Goal: Information Seeking & Learning: Check status

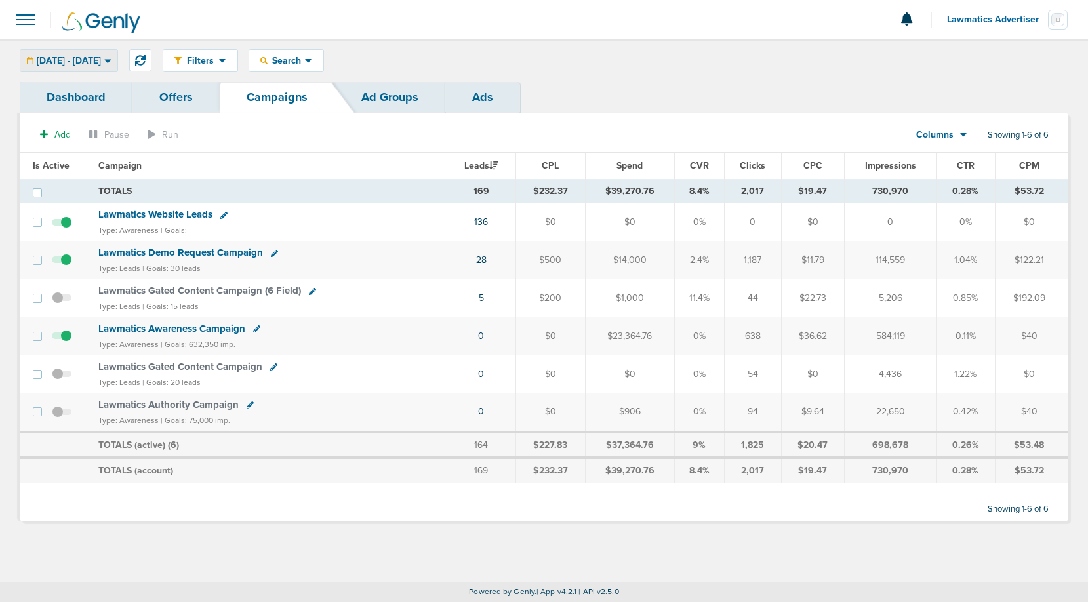
click at [94, 63] on span "[DATE] - [DATE]" at bounding box center [69, 60] width 64 height 9
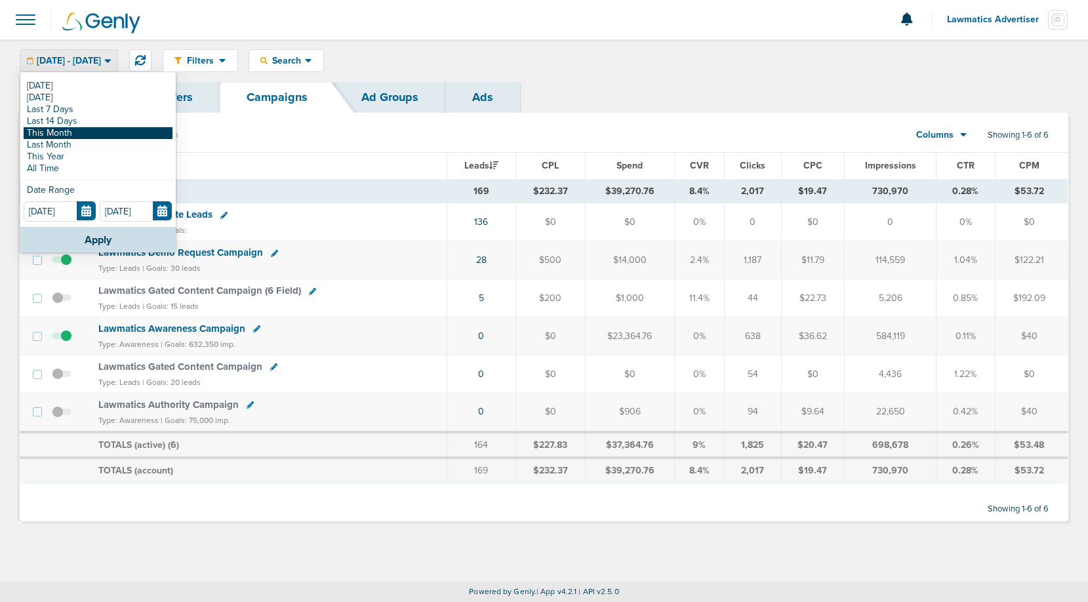
click at [64, 131] on link "This Month" at bounding box center [98, 133] width 149 height 12
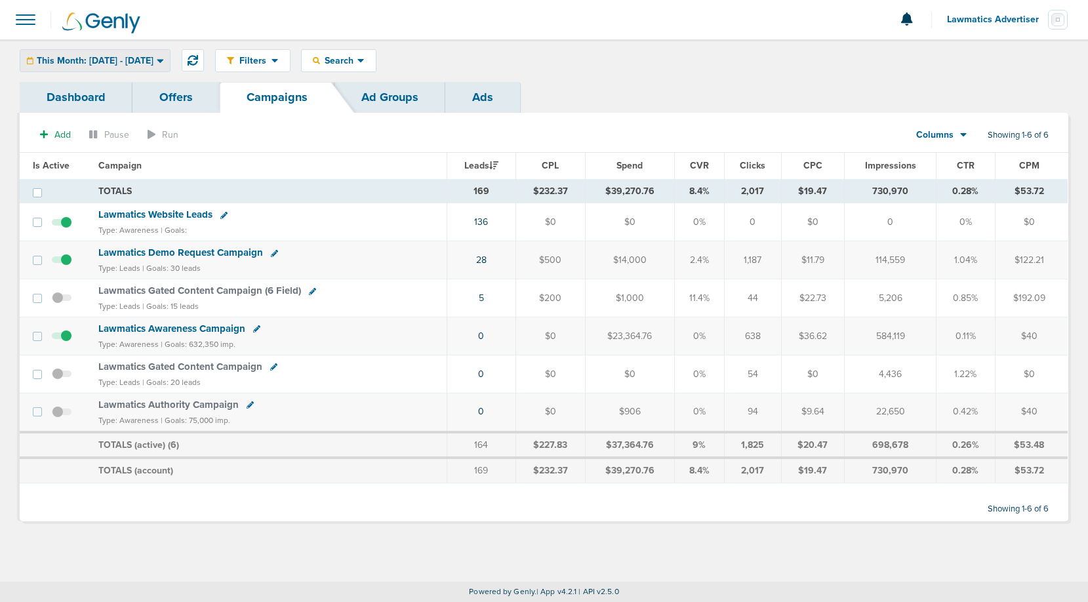
click at [134, 60] on span "This Month: [DATE] - [DATE]" at bounding box center [95, 60] width 117 height 9
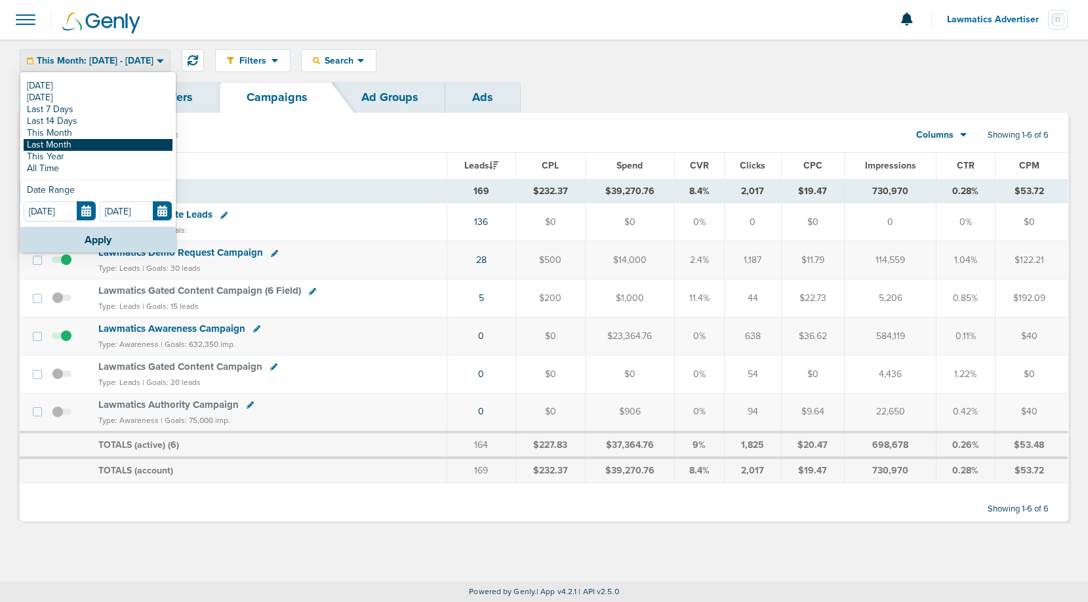
click at [92, 140] on link "Last Month" at bounding box center [98, 145] width 149 height 12
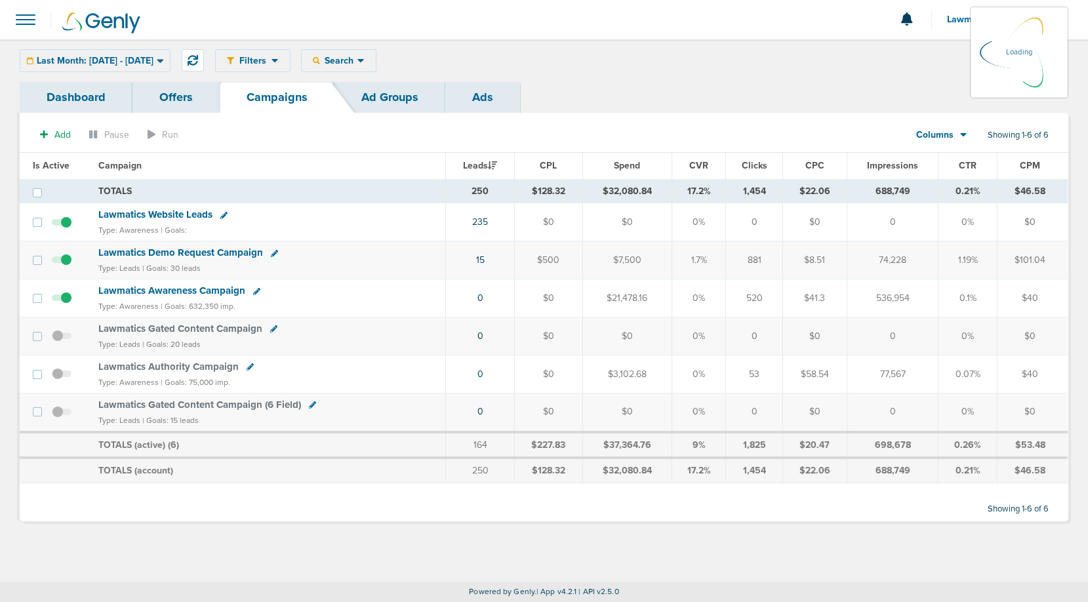
click at [965, 139] on icon at bounding box center [963, 134] width 7 height 11
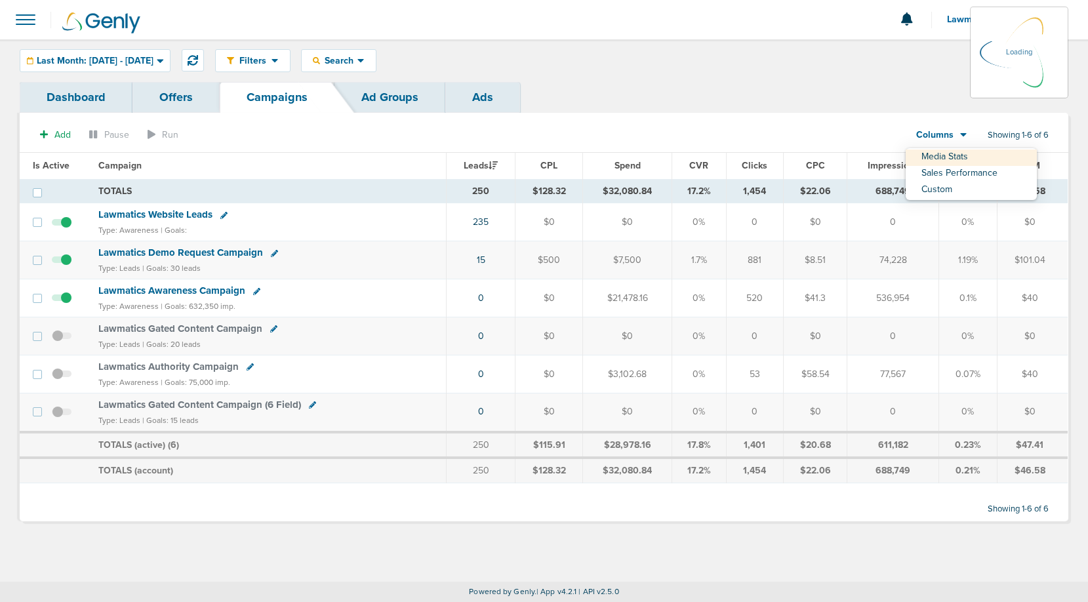
click at [959, 169] on div "Add Pause Run Columns Media Stats Sales Performance Custom Showing 1-6 of 6 Is …" at bounding box center [544, 322] width 1048 height 399
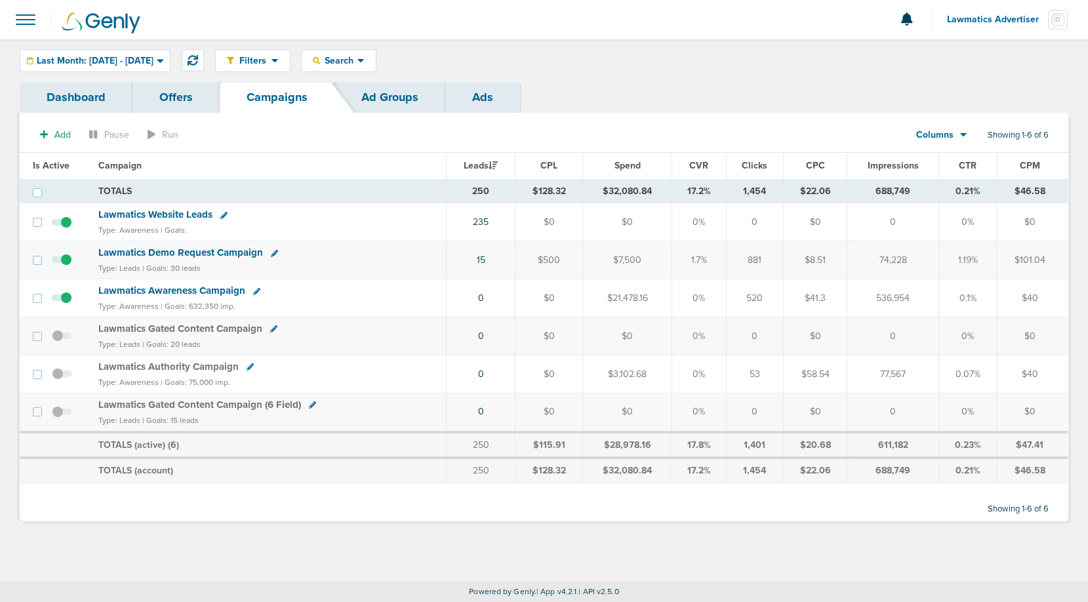
click at [951, 132] on span "Columns" at bounding box center [934, 135] width 37 height 13
click at [950, 176] on link "Sales Performance" at bounding box center [970, 174] width 131 height 16
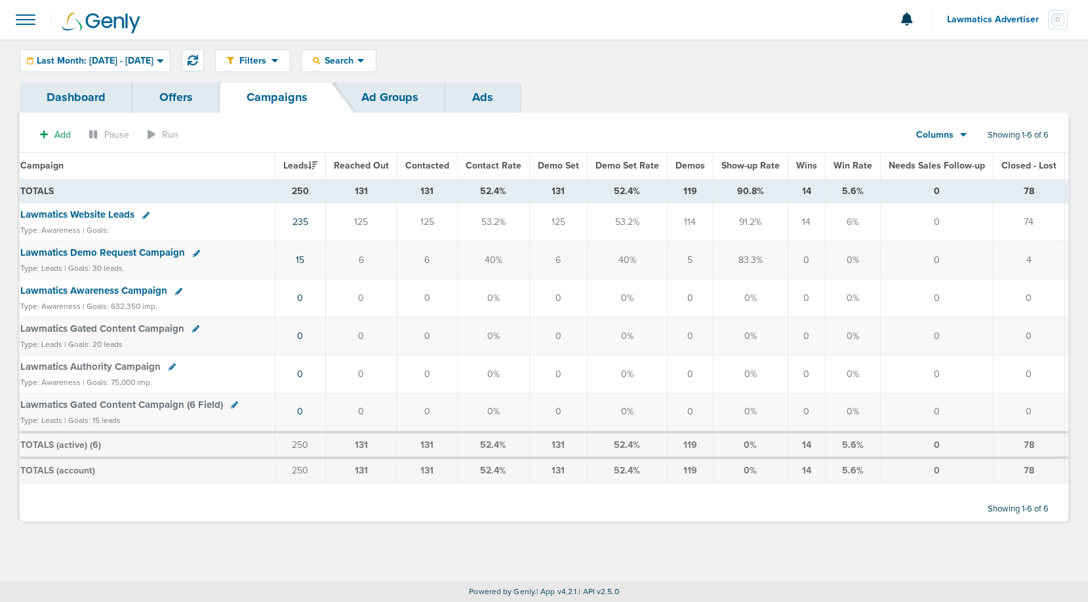
scroll to position [0, 67]
drag, startPoint x: 671, startPoint y: 195, endPoint x: 694, endPoint y: 195, distance: 22.9
click at [694, 195] on td "119" at bounding box center [688, 191] width 46 height 24
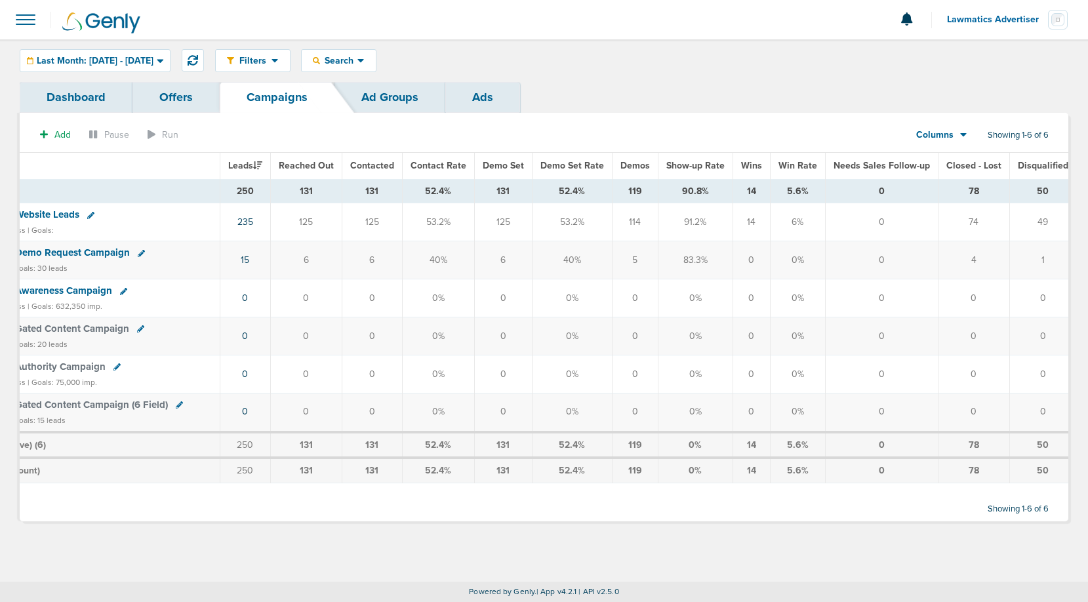
scroll to position [0, 115]
drag, startPoint x: 622, startPoint y: 165, endPoint x: 647, endPoint y: 198, distance: 41.2
click at [647, 198] on table "Is Active Campaign Leads Reached Out Contacted Contact Rate Demo Set Demo Set R…" at bounding box center [495, 318] width 1181 height 330
click at [648, 194] on td "119" at bounding box center [640, 191] width 46 height 24
drag, startPoint x: 648, startPoint y: 194, endPoint x: 622, endPoint y: 194, distance: 26.2
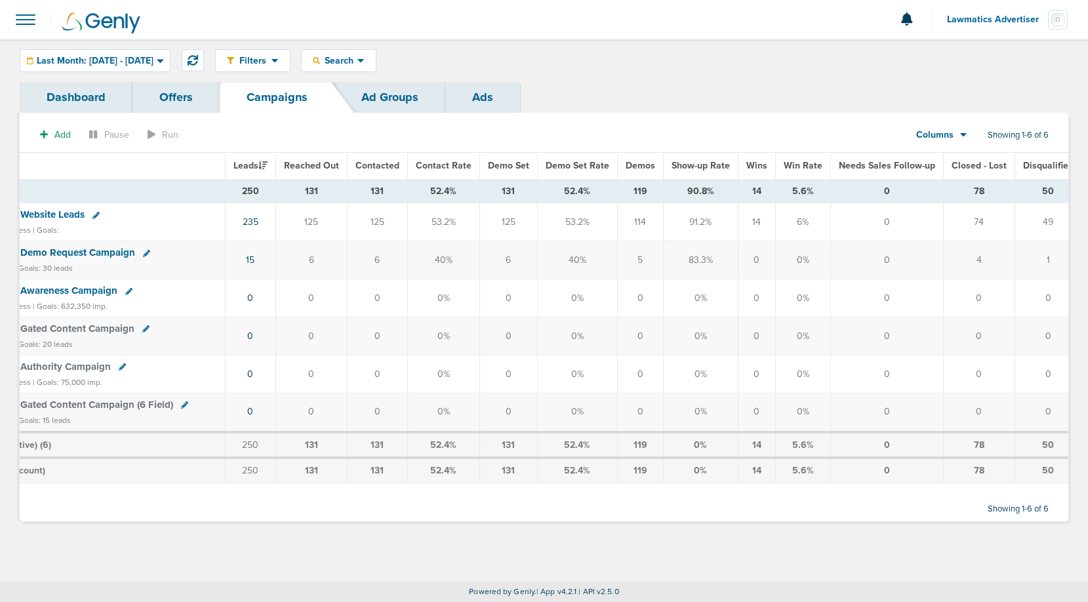
click at [622, 194] on td "119" at bounding box center [640, 191] width 46 height 24
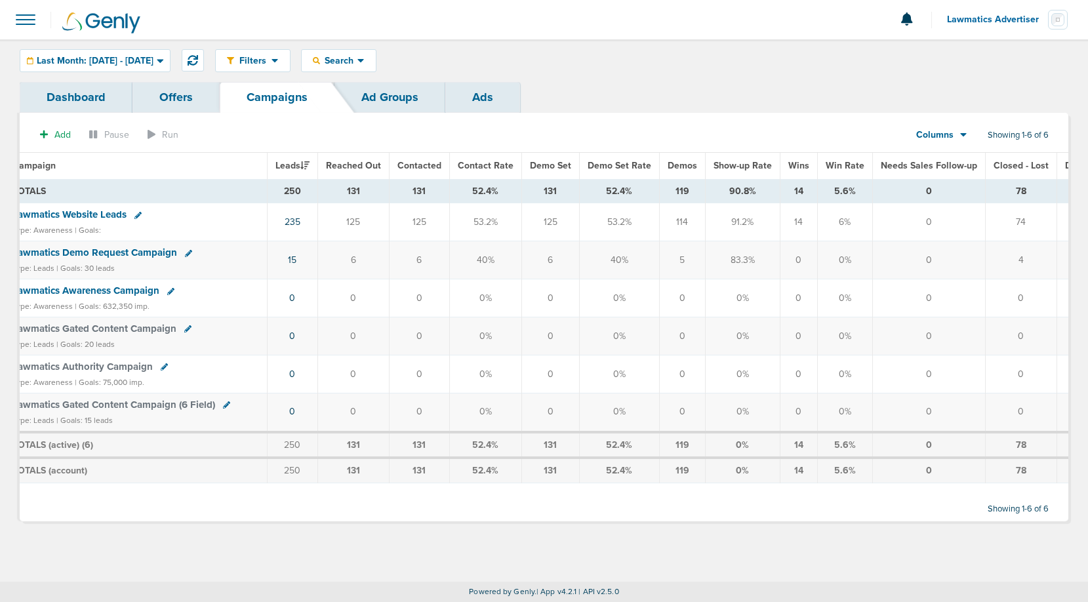
scroll to position [0, 120]
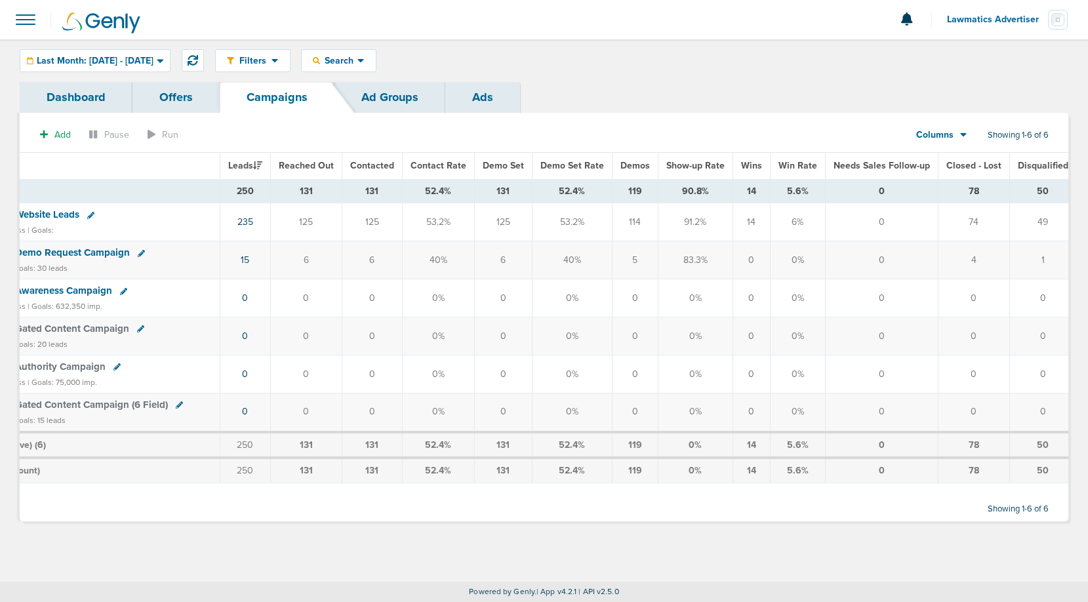
drag, startPoint x: 957, startPoint y: 190, endPoint x: 971, endPoint y: 195, distance: 15.3
click at [971, 195] on td "78" at bounding box center [973, 191] width 71 height 24
drag, startPoint x: 623, startPoint y: 191, endPoint x: 643, endPoint y: 191, distance: 20.3
click at [643, 191] on td "119" at bounding box center [635, 191] width 46 height 24
drag, startPoint x: 947, startPoint y: 186, endPoint x: 977, endPoint y: 189, distance: 30.3
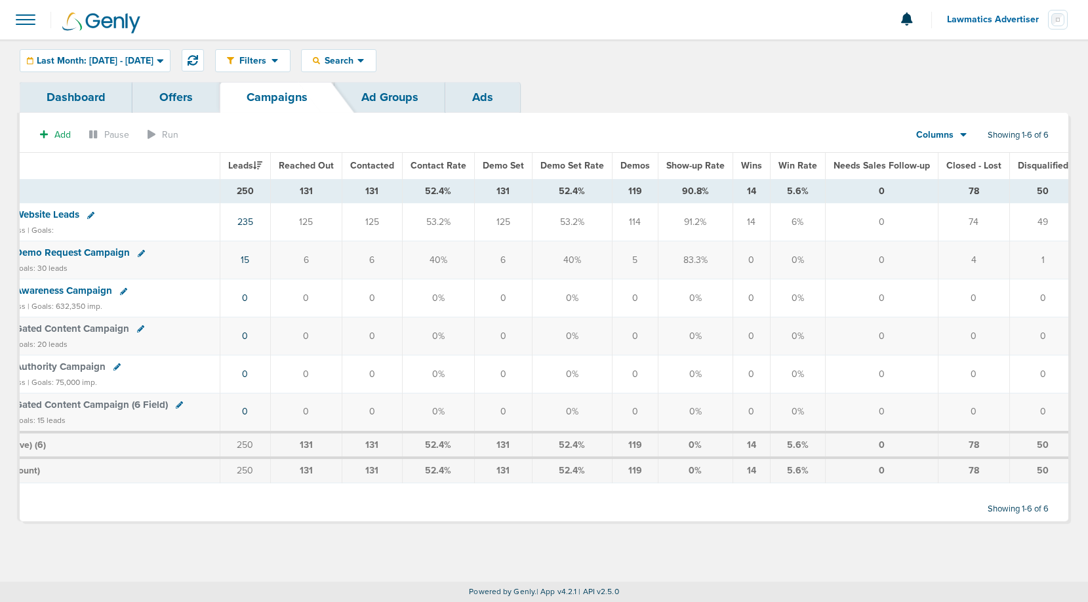
click at [977, 189] on td "78" at bounding box center [973, 191] width 71 height 24
drag, startPoint x: 953, startPoint y: 189, endPoint x: 975, endPoint y: 189, distance: 21.6
click at [975, 189] on td "78" at bounding box center [973, 191] width 71 height 24
drag, startPoint x: 861, startPoint y: 186, endPoint x: 884, endPoint y: 186, distance: 23.6
click at [884, 186] on td "0" at bounding box center [881, 191] width 113 height 24
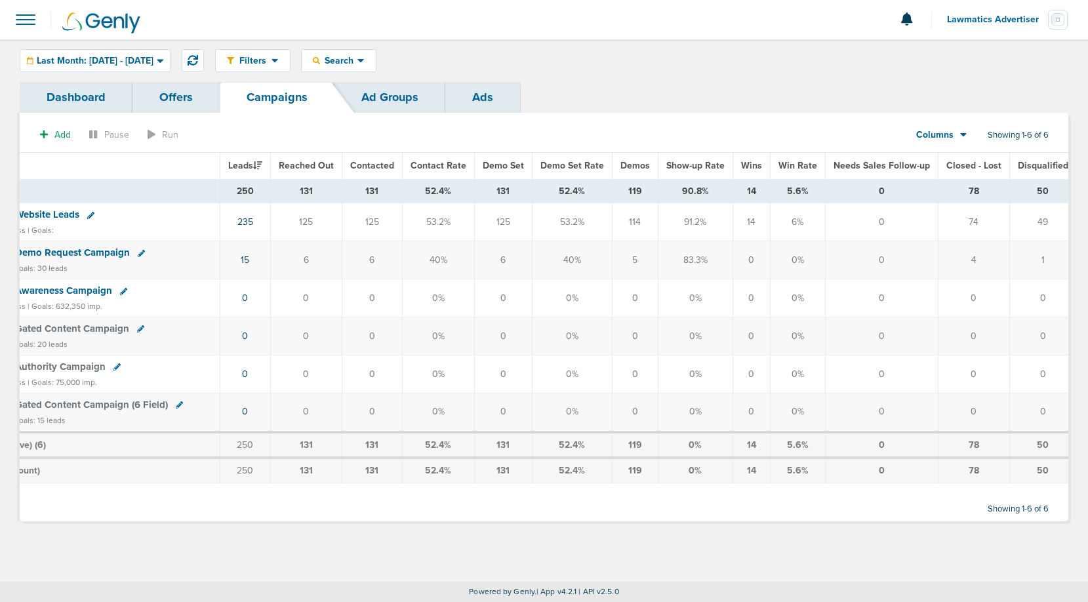
drag, startPoint x: 865, startPoint y: 186, endPoint x: 884, endPoint y: 188, distance: 18.4
click at [884, 188] on td "0" at bounding box center [881, 191] width 113 height 24
click at [869, 191] on td "0" at bounding box center [881, 191] width 113 height 24
drag, startPoint x: 958, startPoint y: 191, endPoint x: 971, endPoint y: 191, distance: 13.1
click at [971, 191] on td "78" at bounding box center [973, 191] width 71 height 24
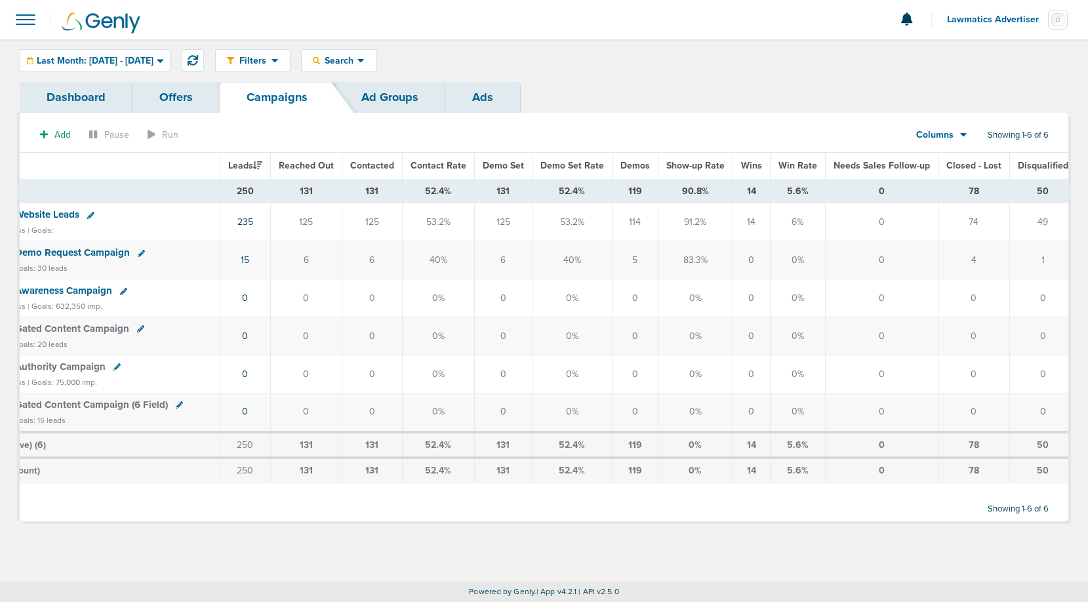
click at [964, 193] on td "78" at bounding box center [973, 191] width 71 height 24
drag, startPoint x: 959, startPoint y: 193, endPoint x: 972, endPoint y: 193, distance: 12.5
click at [972, 193] on td "78" at bounding box center [973, 191] width 71 height 24
click at [974, 191] on td "78" at bounding box center [973, 191] width 71 height 24
drag, startPoint x: 982, startPoint y: 191, endPoint x: 940, endPoint y: 191, distance: 42.0
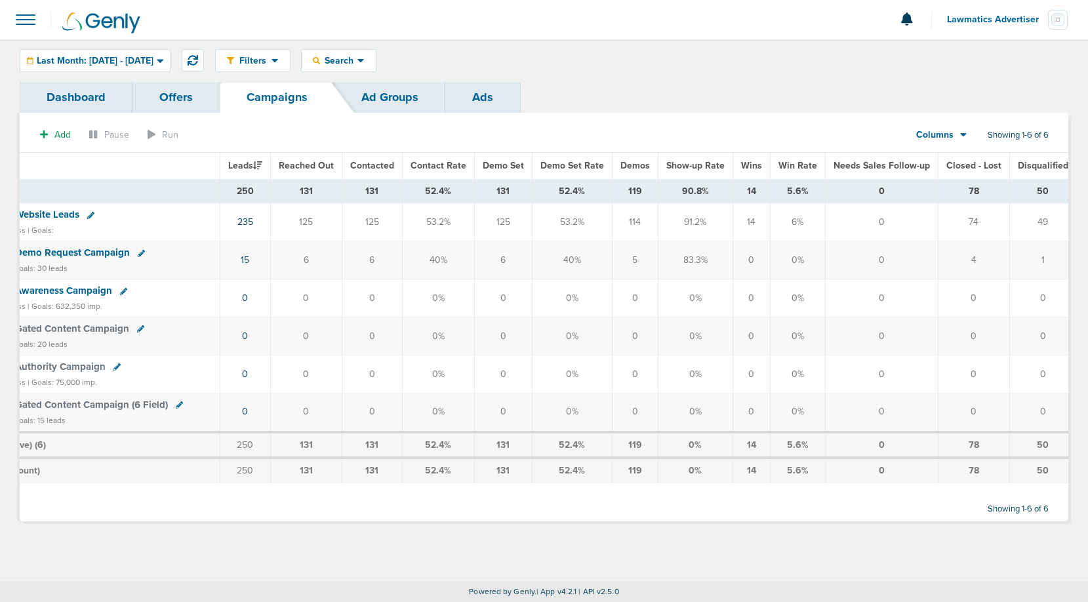
click at [940, 191] on td "78" at bounding box center [973, 191] width 71 height 24
drag, startPoint x: 881, startPoint y: 191, endPoint x: 855, endPoint y: 191, distance: 25.6
click at [855, 191] on td "0" at bounding box center [881, 191] width 113 height 24
click at [86, 62] on span "Last Month: [DATE] - [DATE]" at bounding box center [95, 60] width 117 height 9
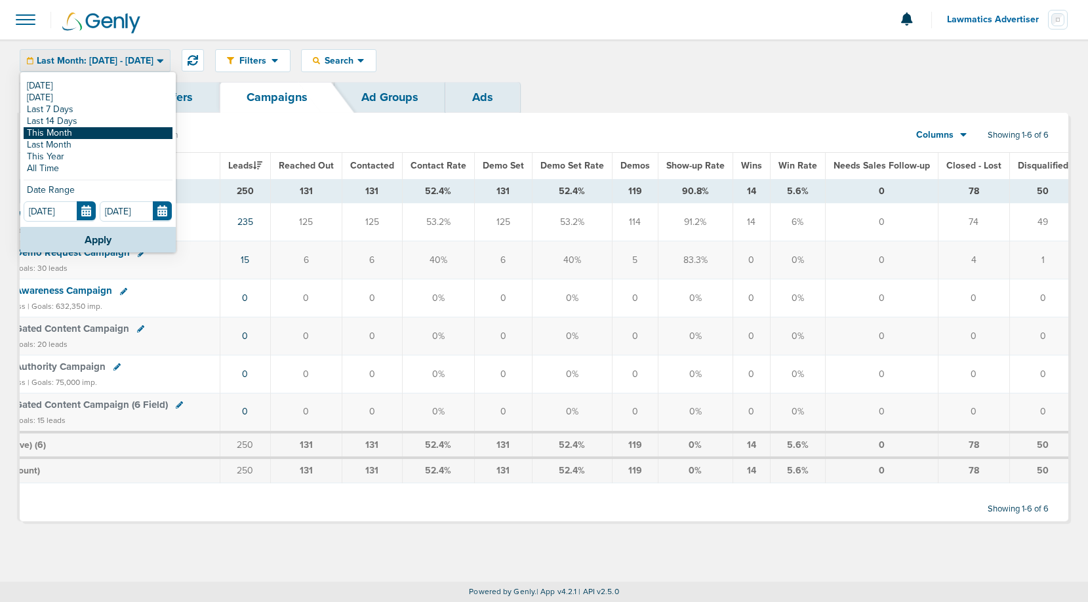
click at [68, 130] on link "This Month" at bounding box center [98, 133] width 149 height 12
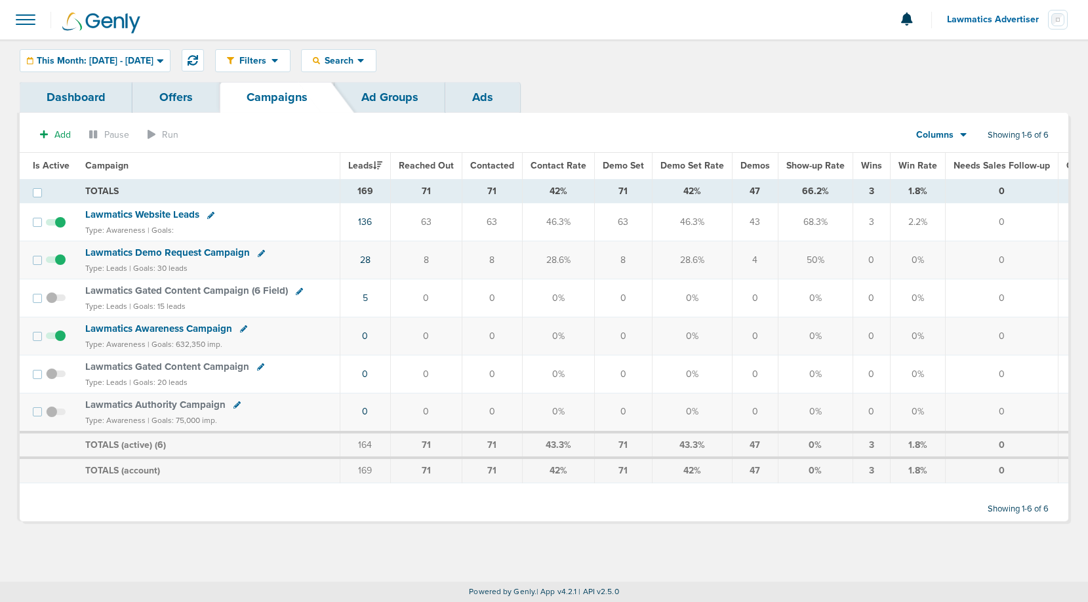
click at [937, 136] on span "Columns" at bounding box center [934, 135] width 37 height 13
click at [942, 157] on link "Media Stats" at bounding box center [970, 157] width 131 height 16
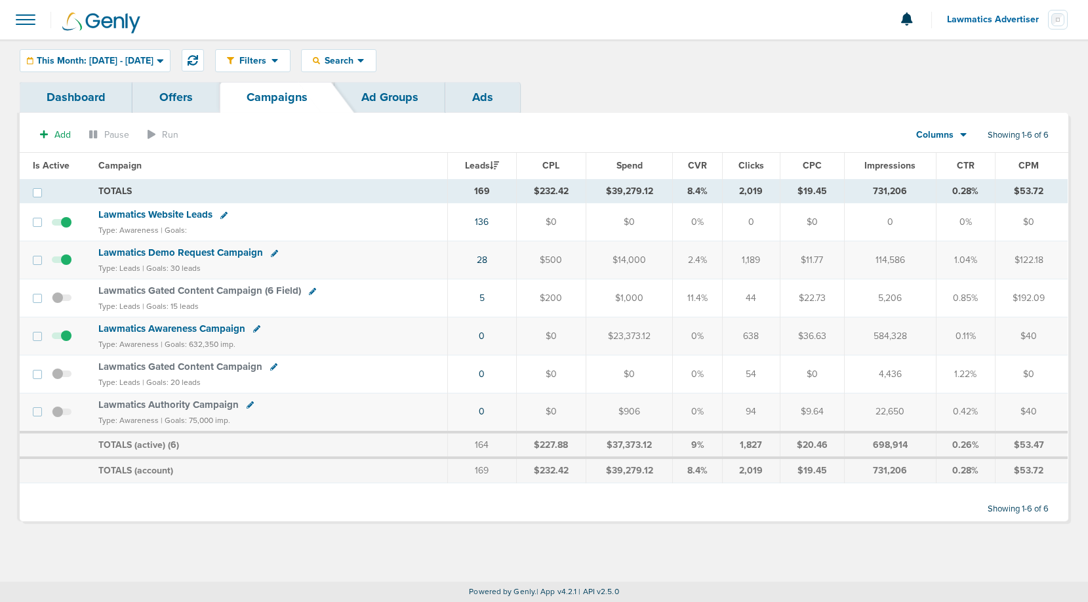
drag, startPoint x: 498, startPoint y: 264, endPoint x: 459, endPoint y: 264, distance: 39.3
click at [459, 264] on td "28" at bounding box center [482, 260] width 69 height 38
click at [136, 212] on span "Lawmatics Website Leads" at bounding box center [155, 214] width 114 height 12
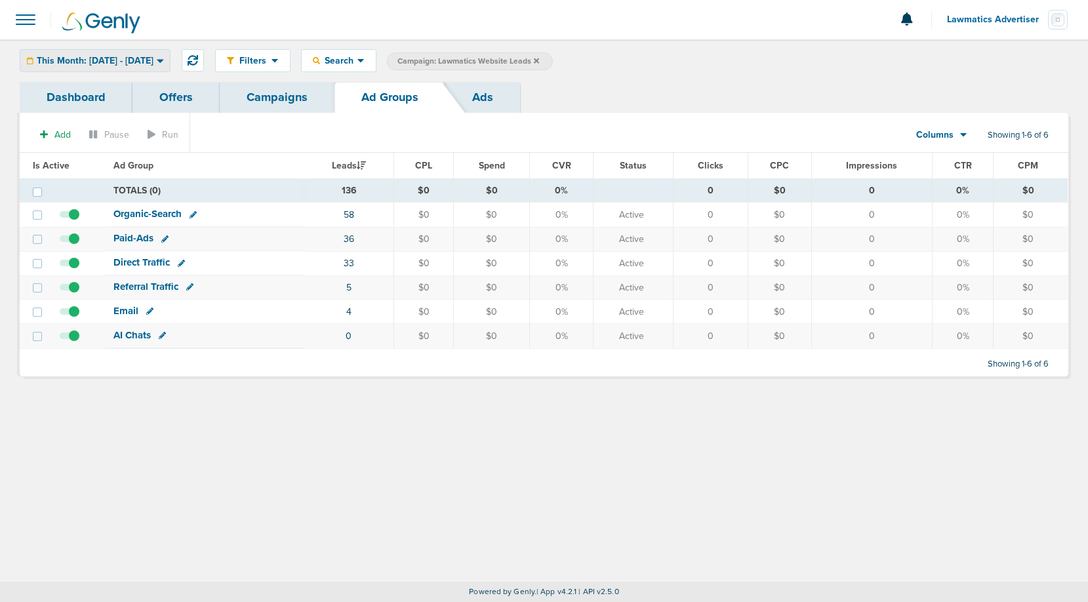
click at [142, 62] on span "This Month: [DATE] - [DATE]" at bounding box center [95, 60] width 117 height 9
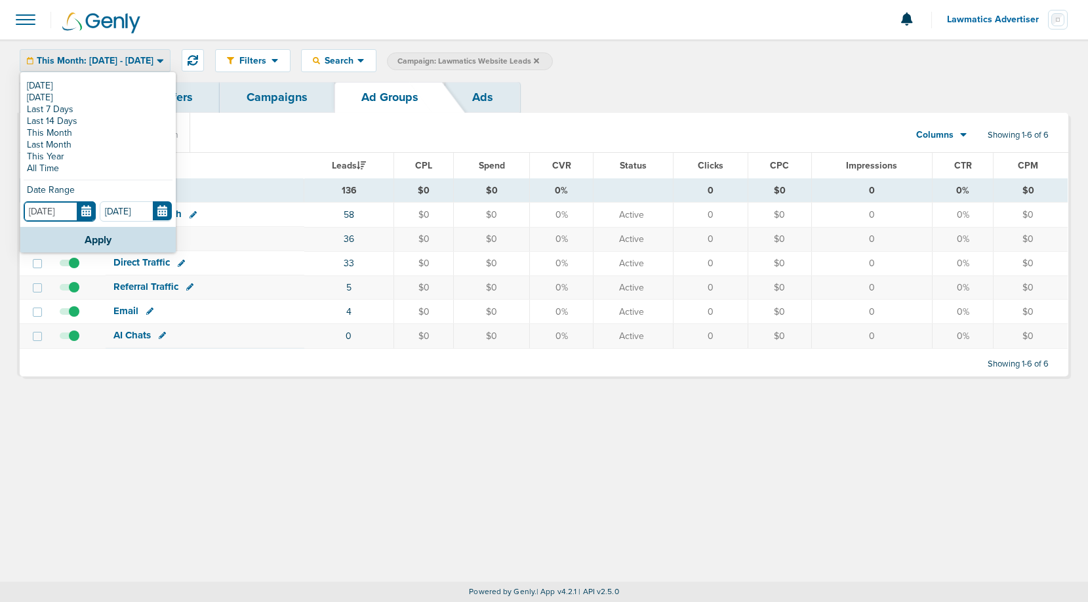
click at [87, 209] on input "[DATE]" at bounding box center [60, 211] width 72 height 20
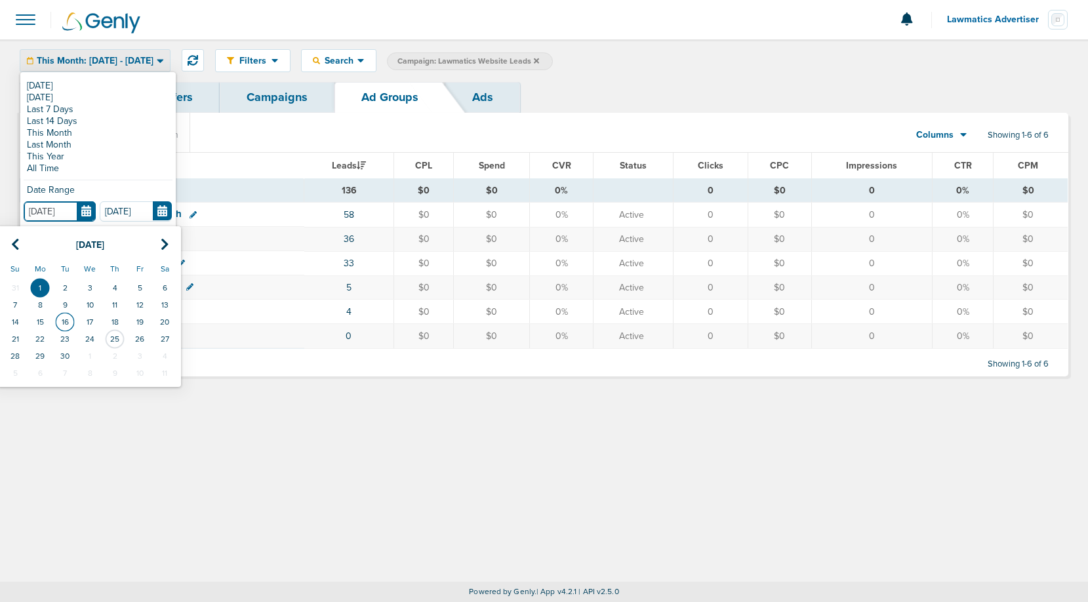
click at [68, 323] on td "16" at bounding box center [64, 321] width 25 height 17
type input "[DATE]"
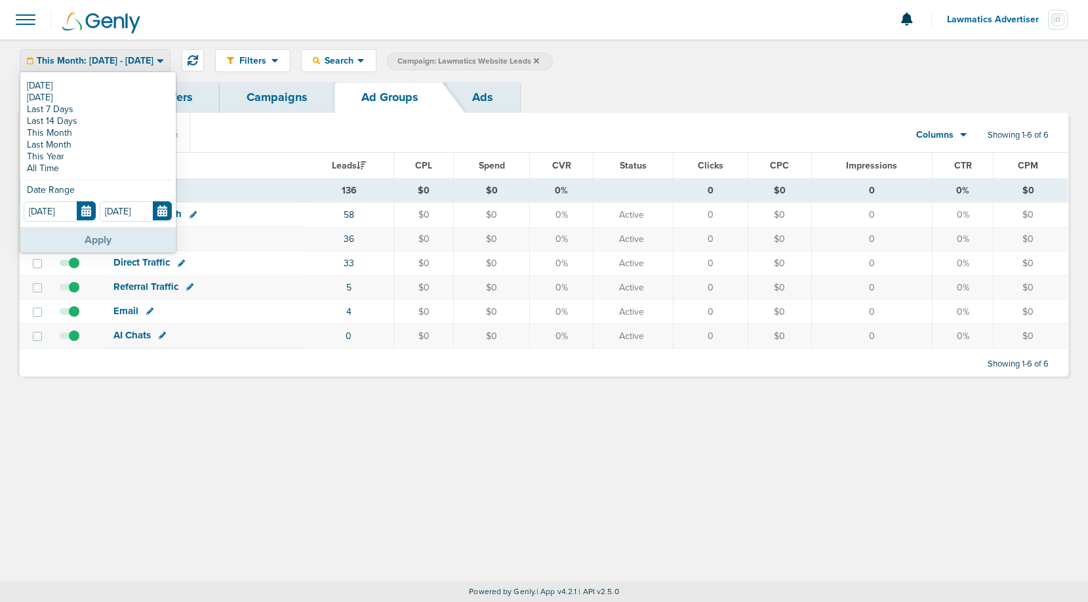
click at [115, 242] on button "Apply" at bounding box center [97, 240] width 155 height 26
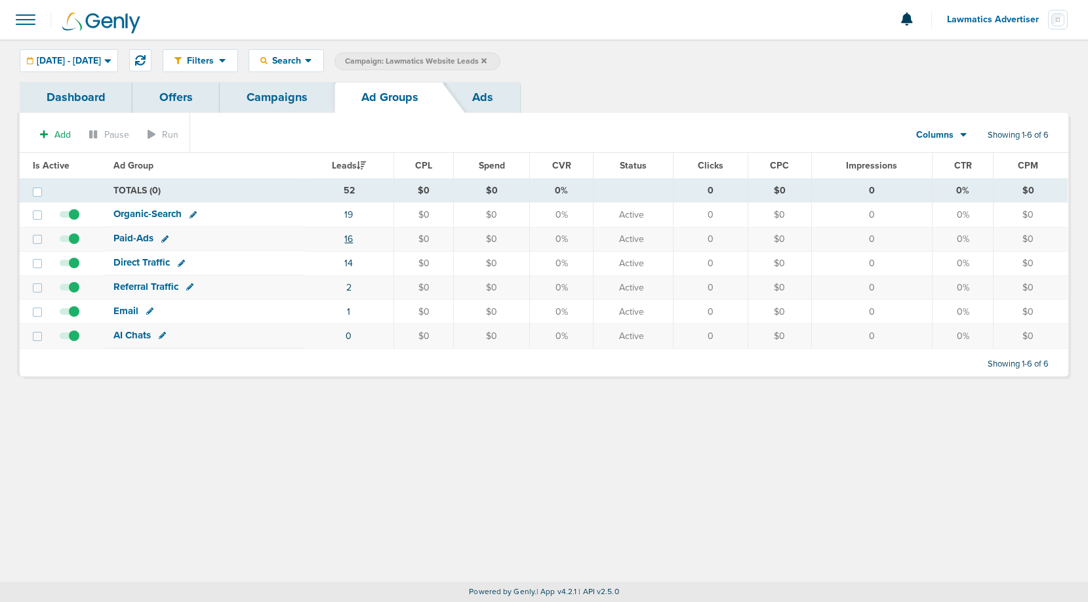
click at [351, 240] on link "16" at bounding box center [348, 238] width 9 height 11
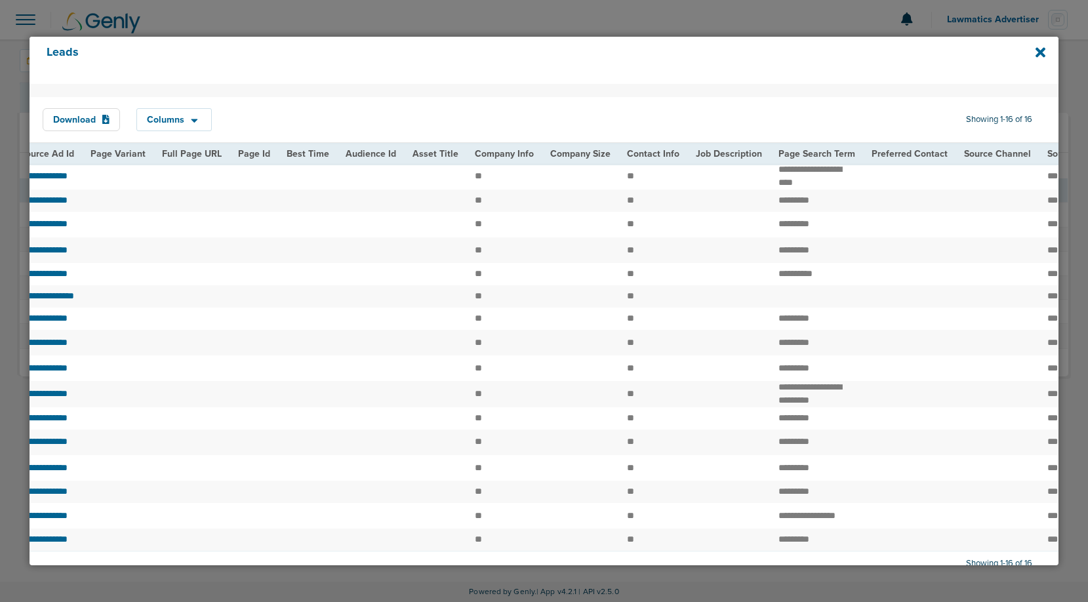
scroll to position [0, 1576]
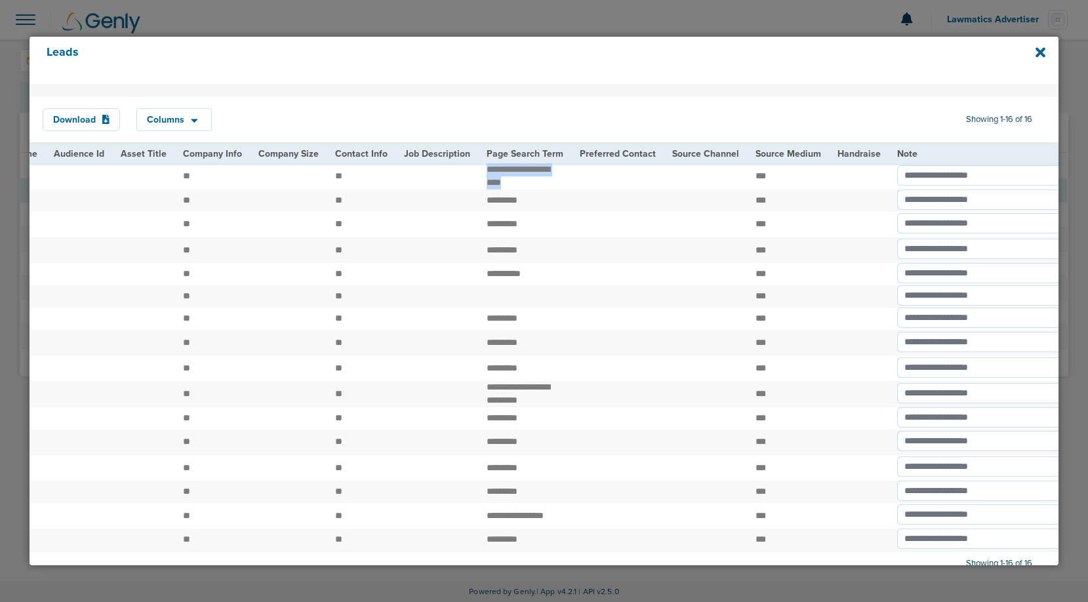
drag, startPoint x: 454, startPoint y: 169, endPoint x: 500, endPoint y: 182, distance: 47.7
click at [500, 182] on td "**********" at bounding box center [525, 176] width 93 height 26
drag, startPoint x: 459, startPoint y: 205, endPoint x: 501, endPoint y: 205, distance: 42.0
click at [501, 205] on td "*********" at bounding box center [525, 200] width 93 height 22
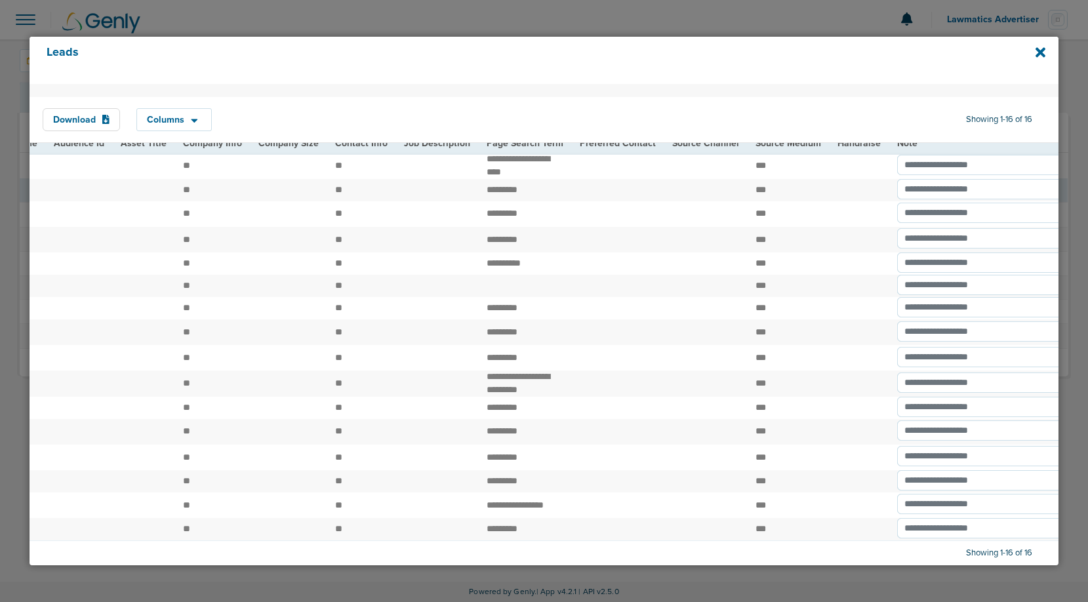
drag, startPoint x: 460, startPoint y: 356, endPoint x: 511, endPoint y: 374, distance: 54.7
click at [511, 374] on td "**********" at bounding box center [525, 383] width 93 height 26
drag, startPoint x: 507, startPoint y: 372, endPoint x: 462, endPoint y: 363, distance: 45.5
click at [479, 370] on td "**********" at bounding box center [525, 383] width 93 height 26
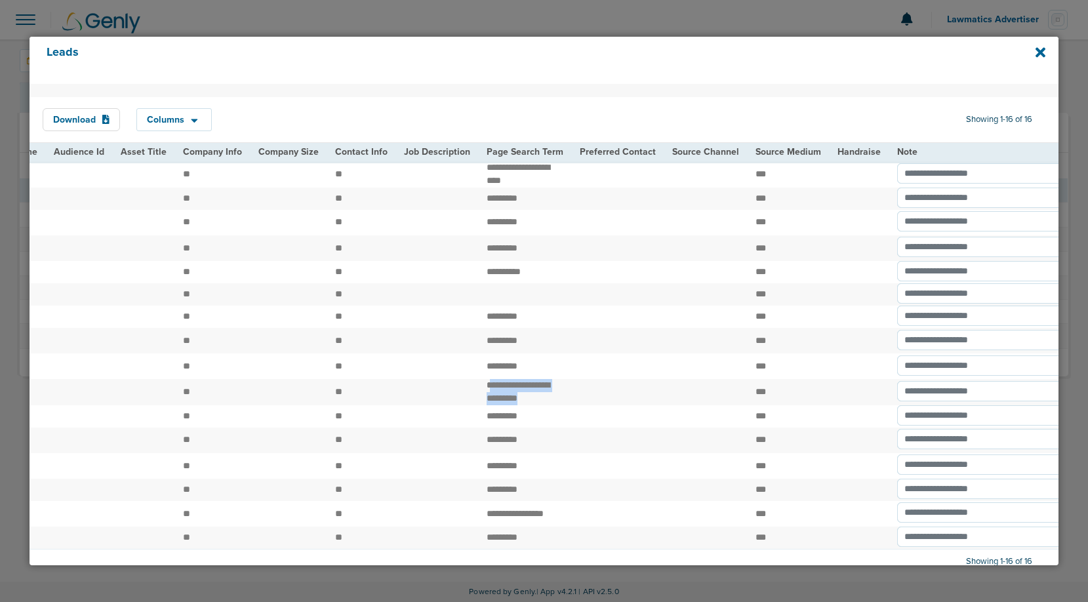
scroll to position [0, 0]
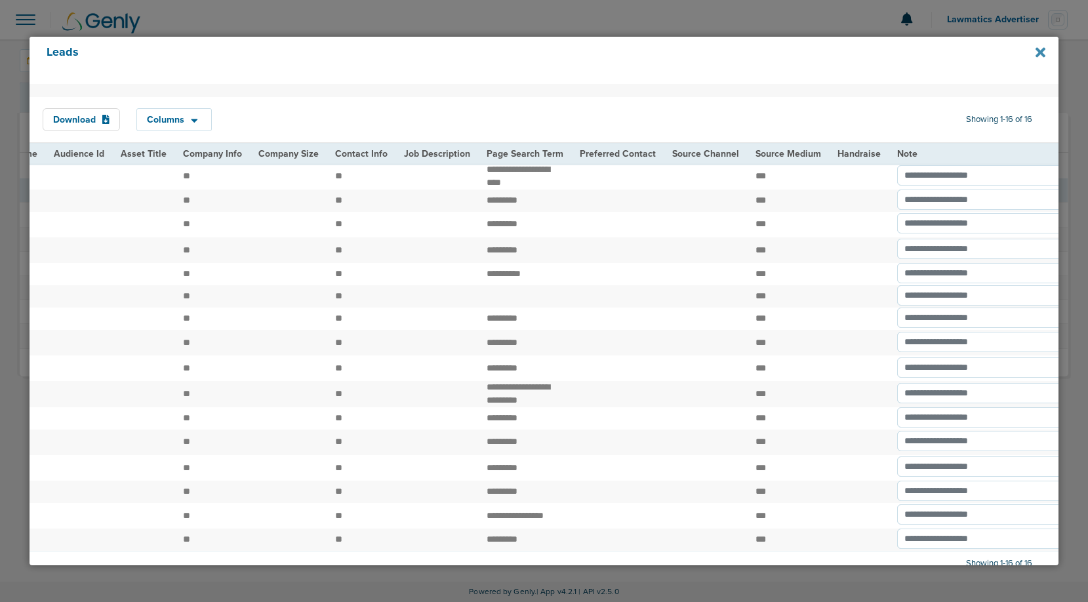
click at [1042, 54] on icon at bounding box center [1040, 52] width 10 height 10
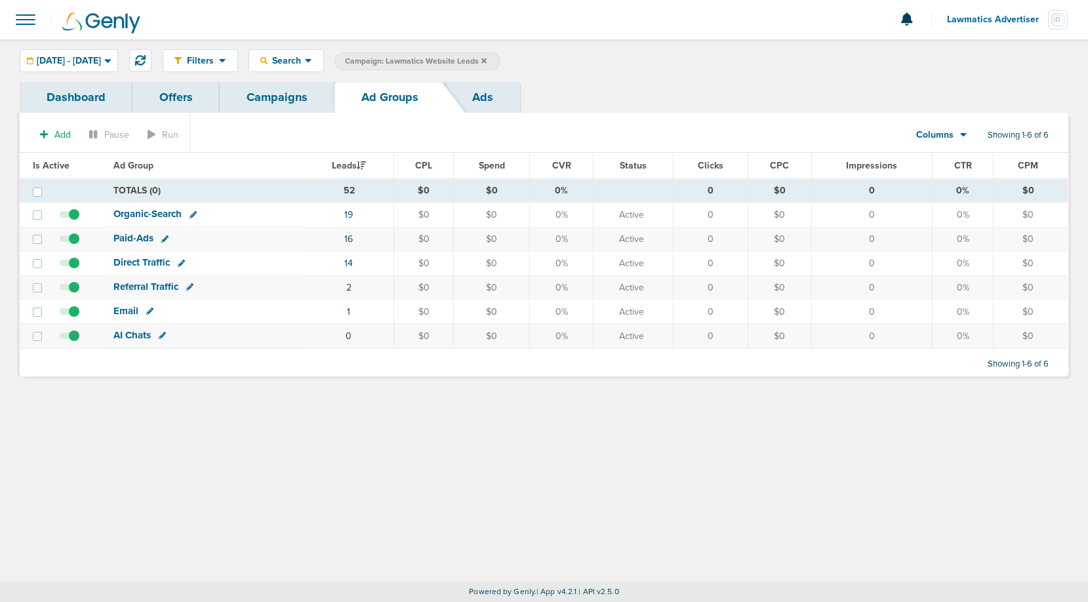
drag, startPoint x: 102, startPoint y: 239, endPoint x: 522, endPoint y: 241, distance: 419.6
click at [522, 241] on tr "Paid-Ads 16 $0 $0 0% Active 0 $0 0 0% $0" at bounding box center [544, 239] width 1048 height 24
click at [101, 56] on span "[DATE] - [DATE]" at bounding box center [69, 60] width 64 height 9
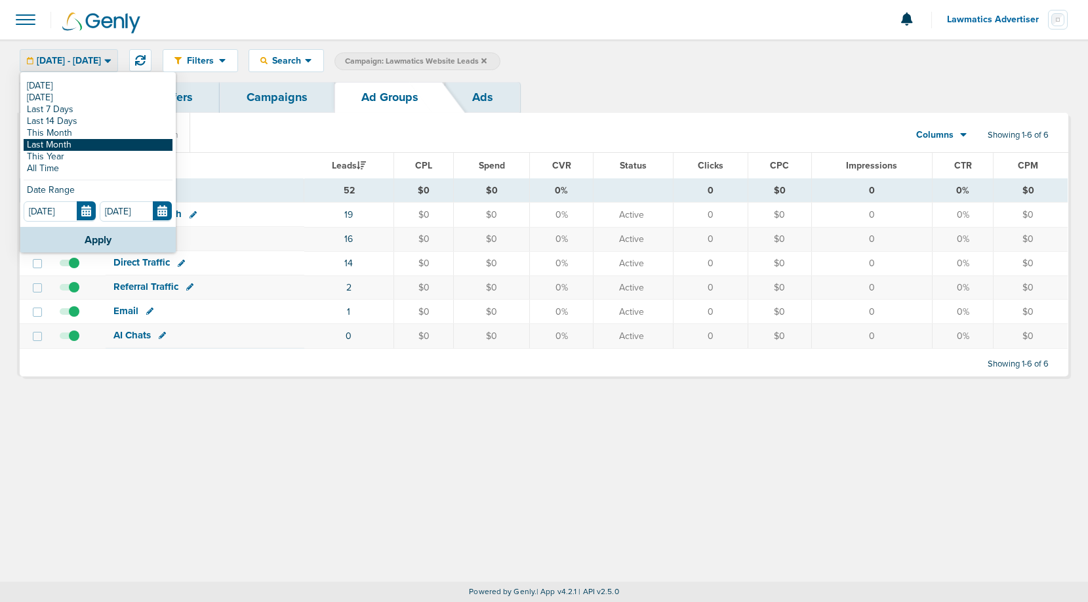
click at [71, 148] on link "Last Month" at bounding box center [98, 145] width 149 height 12
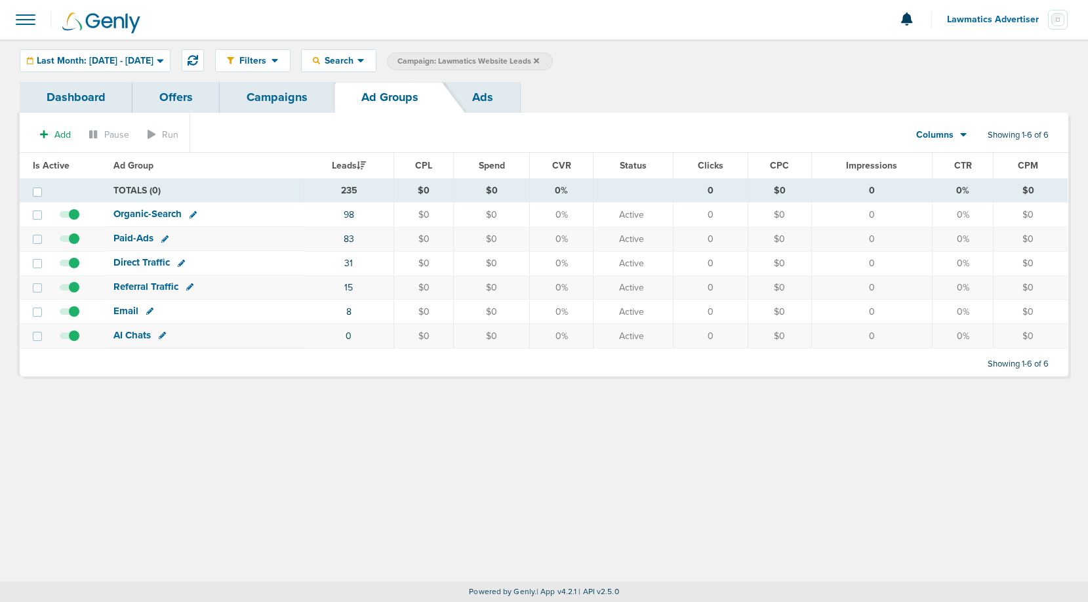
click at [149, 63] on span "Last Month: [DATE] - [DATE]" at bounding box center [95, 60] width 117 height 9
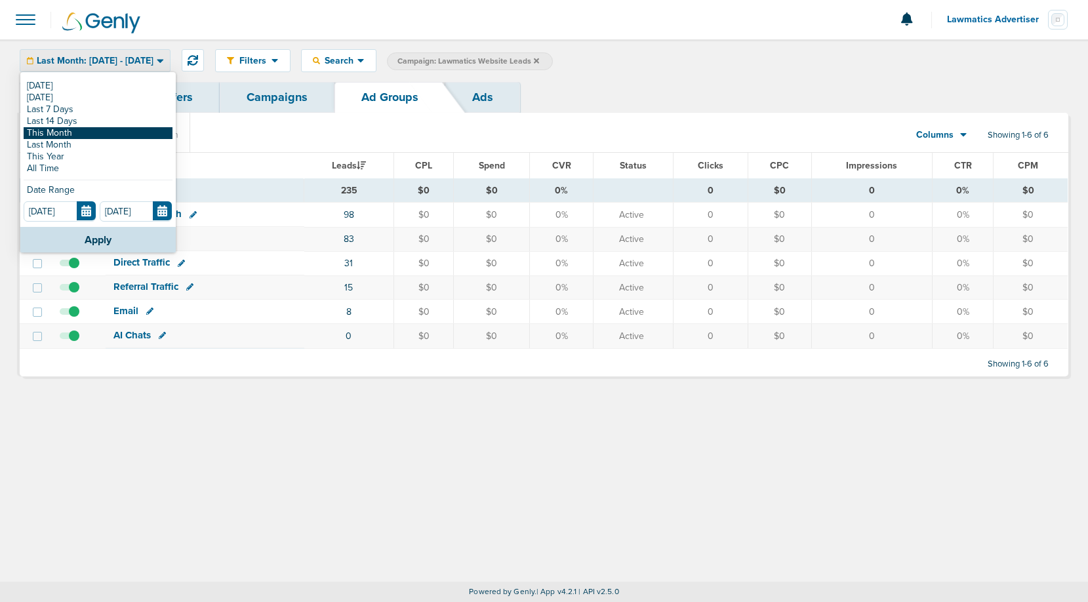
click at [72, 132] on link "This Month" at bounding box center [98, 133] width 149 height 12
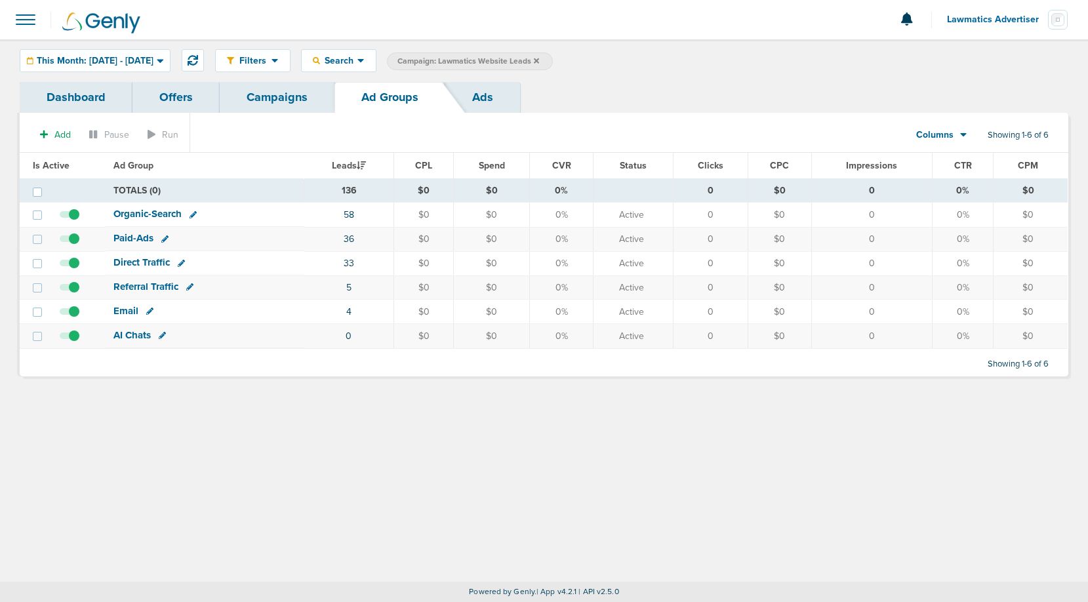
click at [286, 89] on link "Campaigns" at bounding box center [277, 97] width 115 height 31
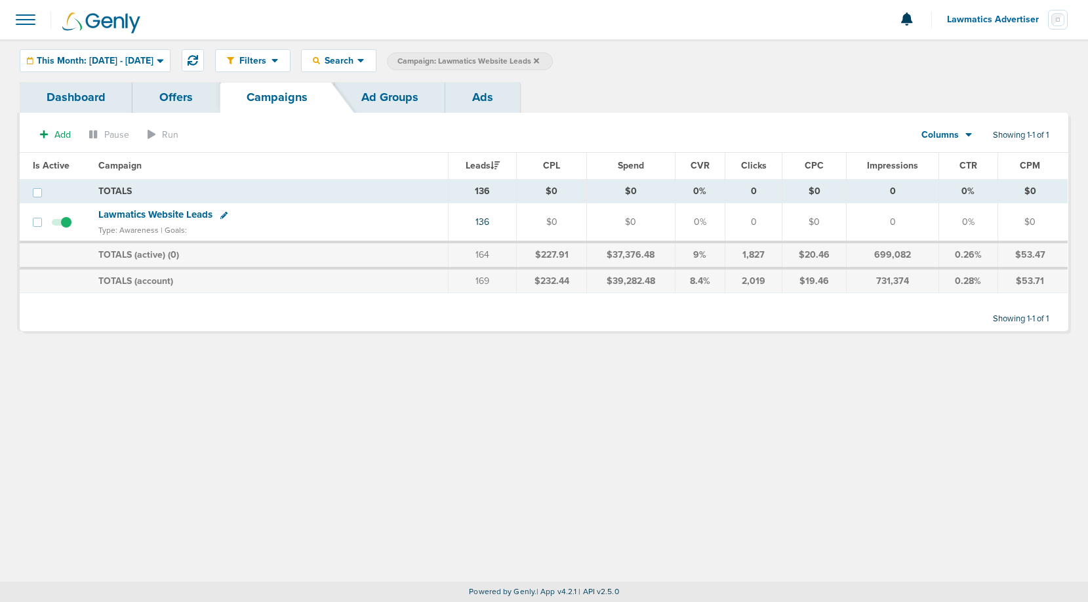
click at [539, 60] on icon at bounding box center [536, 60] width 5 height 5
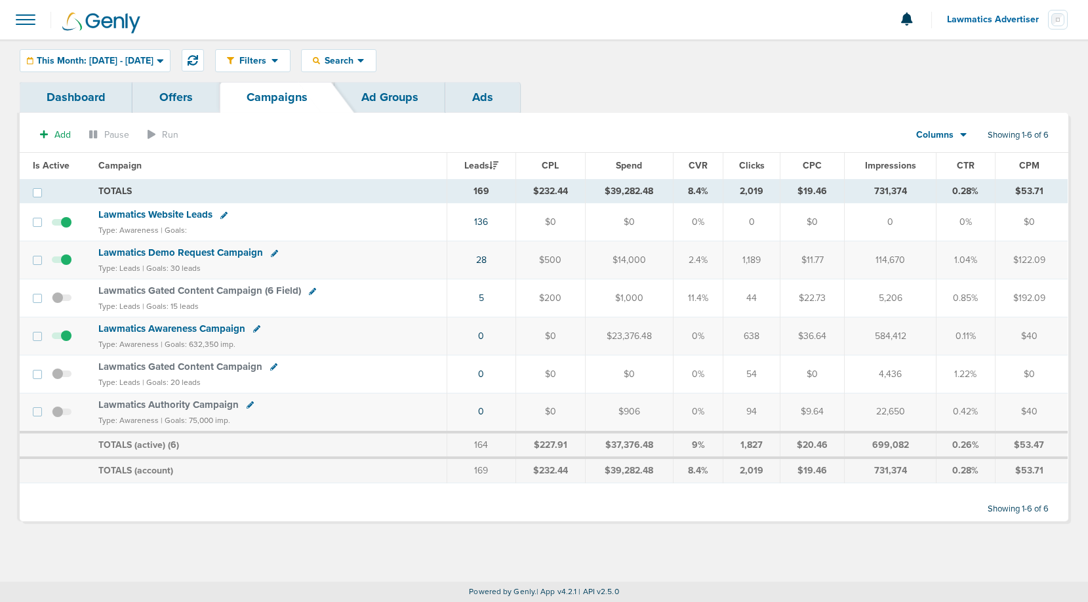
click at [955, 139] on div "Columns" at bounding box center [934, 135] width 58 height 13
click at [947, 173] on link "Sales Performance" at bounding box center [970, 174] width 131 height 16
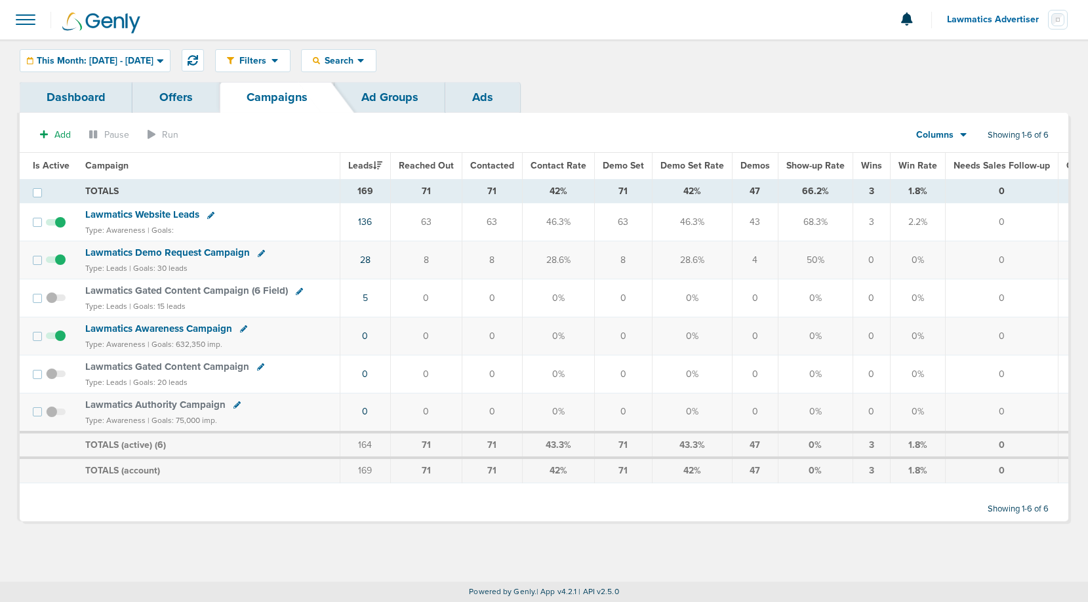
drag, startPoint x: 615, startPoint y: 194, endPoint x: 625, endPoint y: 194, distance: 10.5
click at [625, 194] on td "71" at bounding box center [623, 191] width 58 height 24
click at [363, 263] on link "28" at bounding box center [365, 259] width 10 height 11
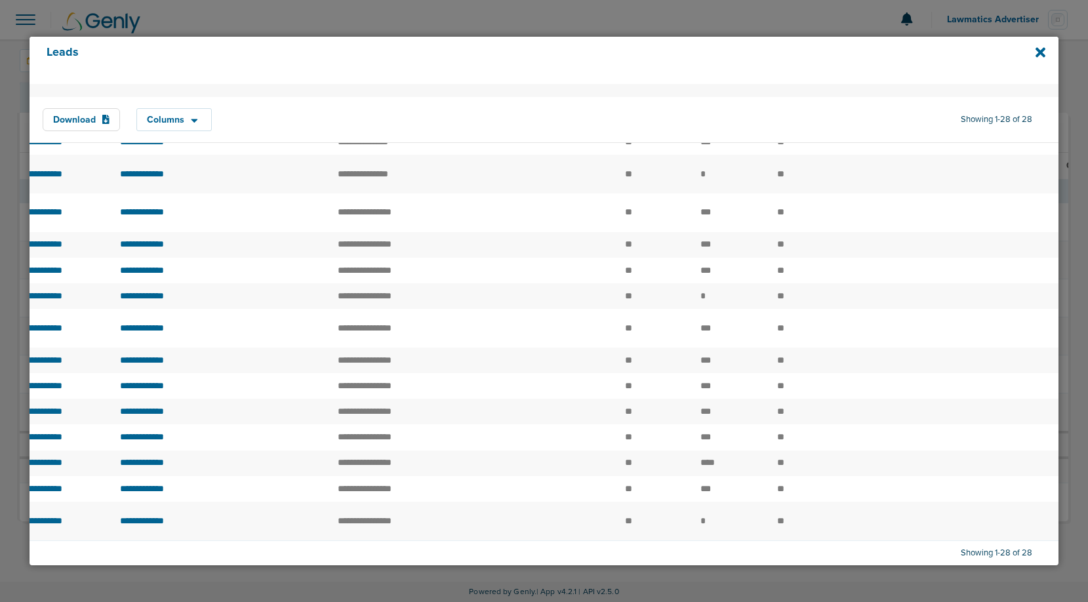
scroll to position [733, 0]
click at [1040, 54] on icon at bounding box center [1040, 52] width 10 height 14
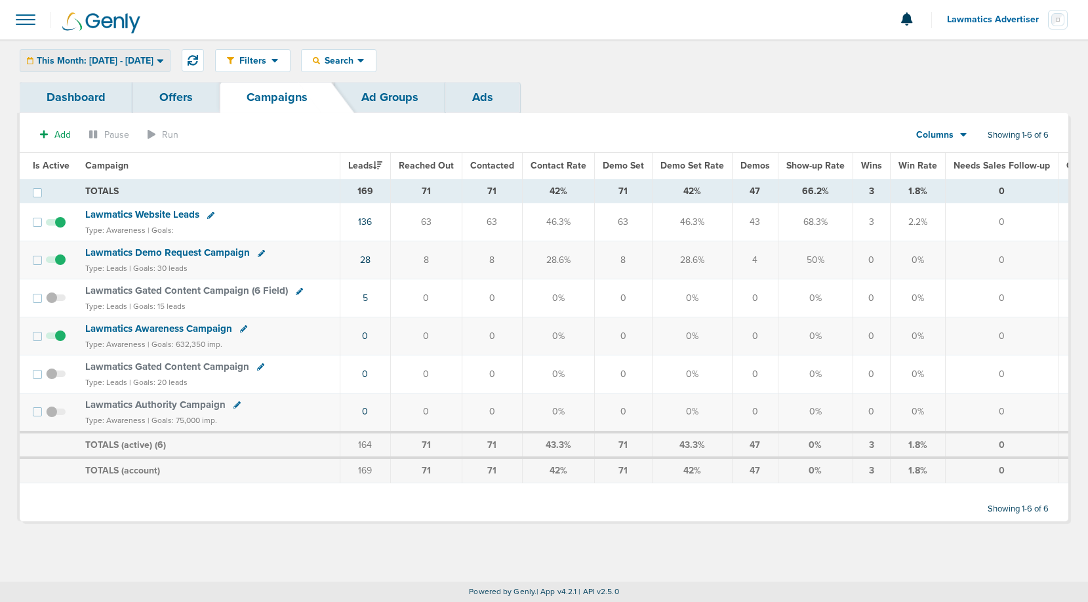
click at [134, 63] on span "This Month: [DATE] - [DATE]" at bounding box center [95, 60] width 117 height 9
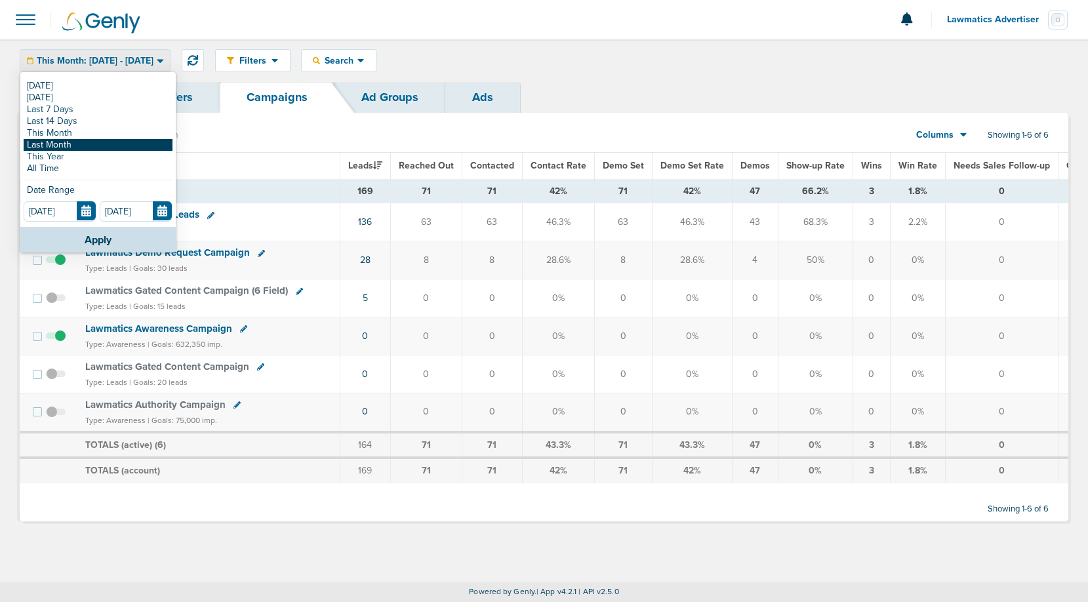
click at [92, 144] on link "Last Month" at bounding box center [98, 145] width 149 height 12
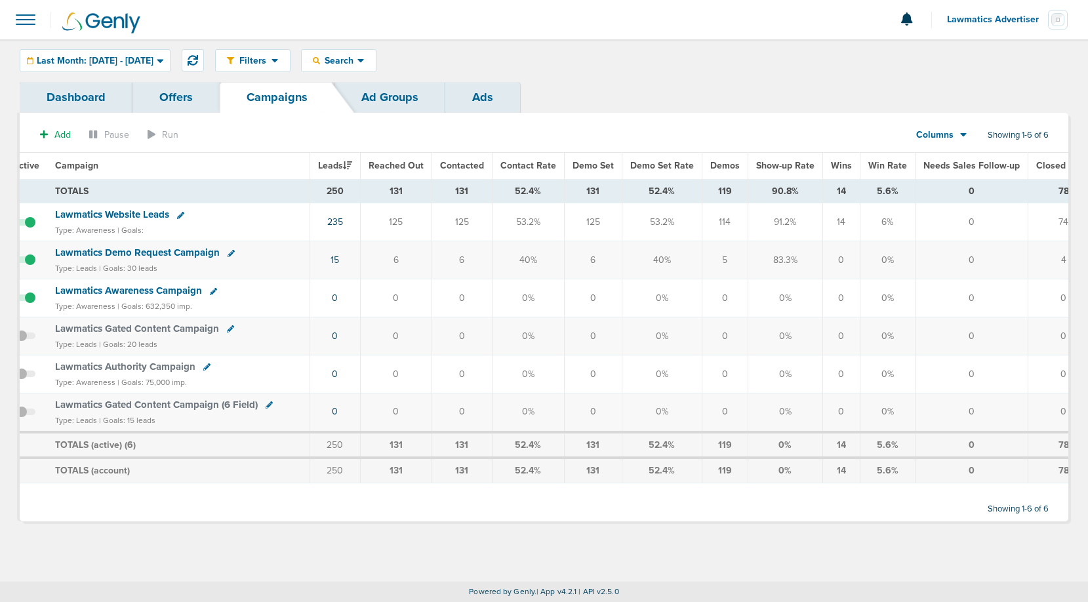
scroll to position [0, 24]
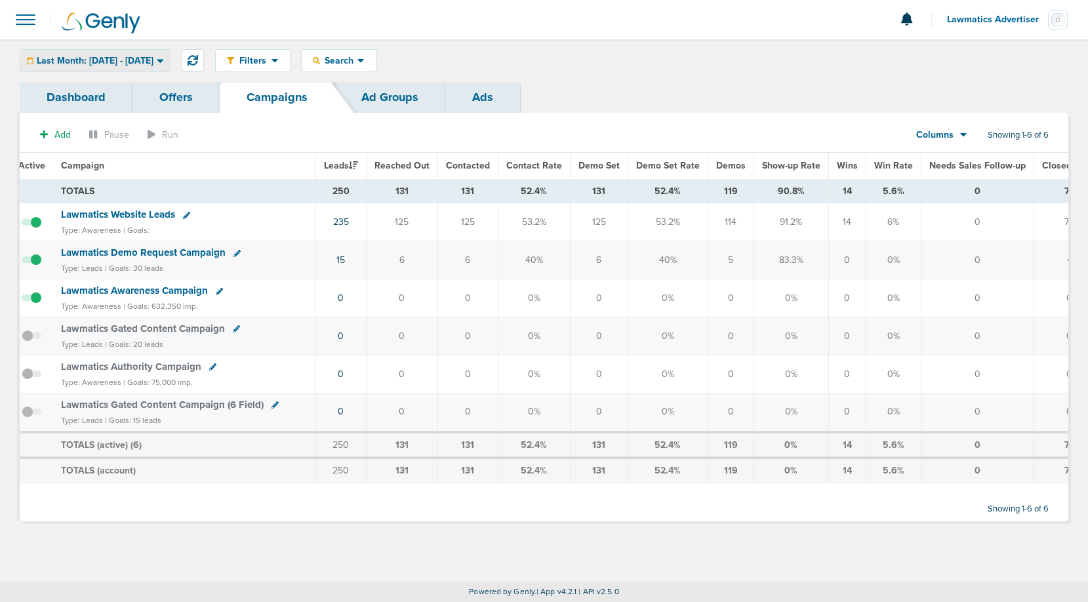
click at [138, 61] on span "Last Month: [DATE] - [DATE]" at bounding box center [95, 60] width 117 height 9
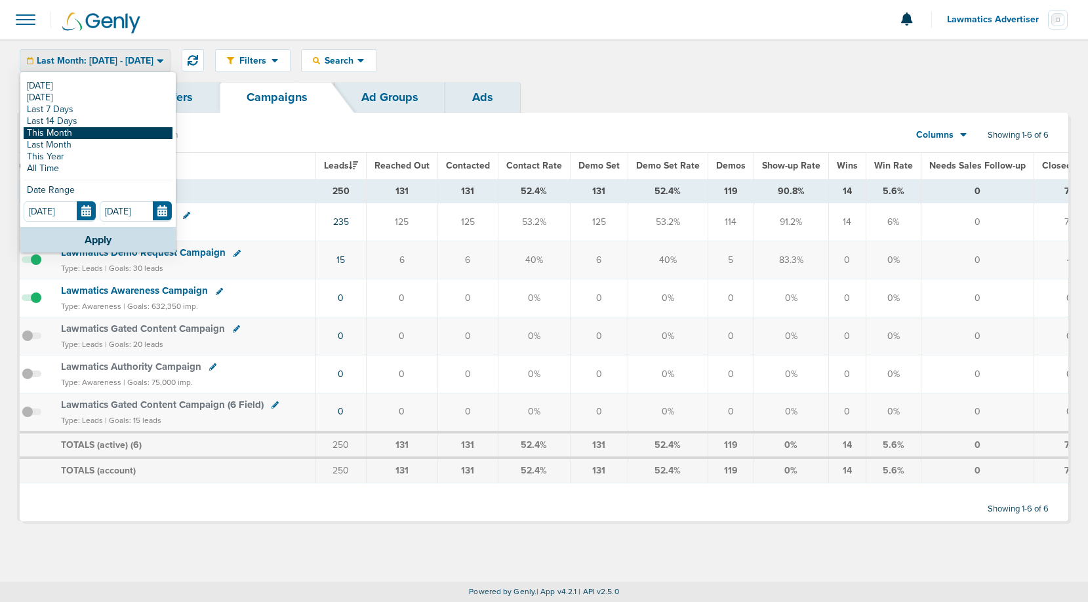
click at [94, 129] on link "This Month" at bounding box center [98, 133] width 149 height 12
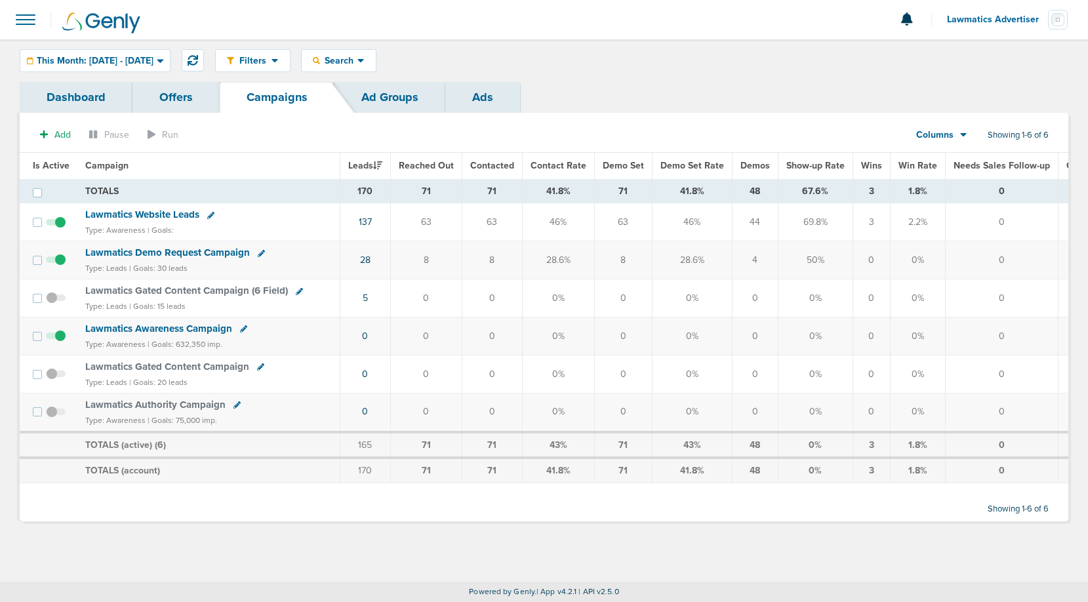
click at [172, 212] on span "Lawmatics Website Leads" at bounding box center [142, 214] width 114 height 12
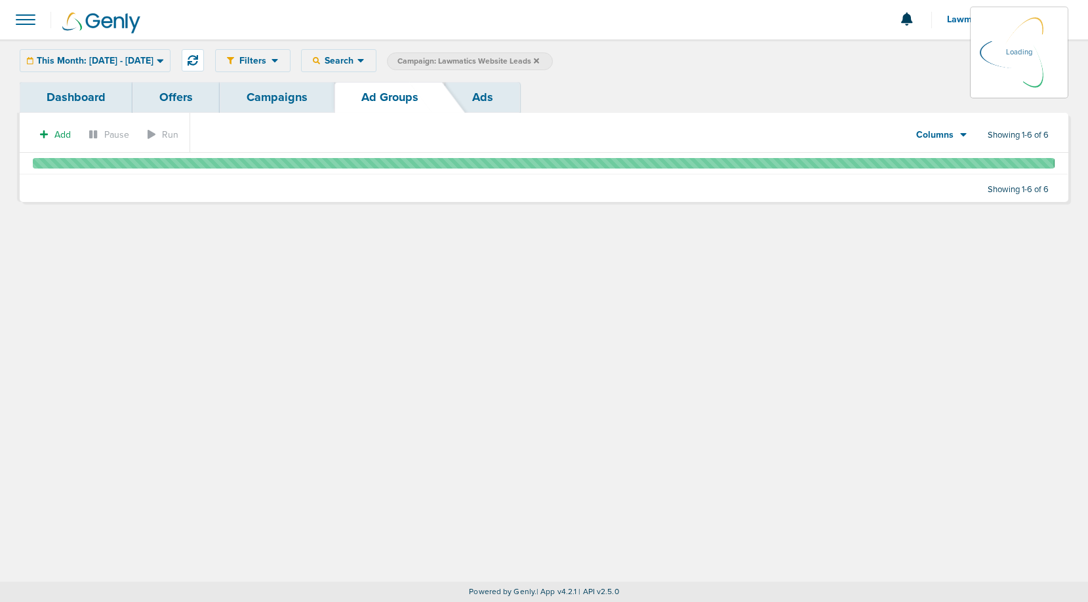
click at [76, 98] on link "Dashboard" at bounding box center [76, 97] width 113 height 31
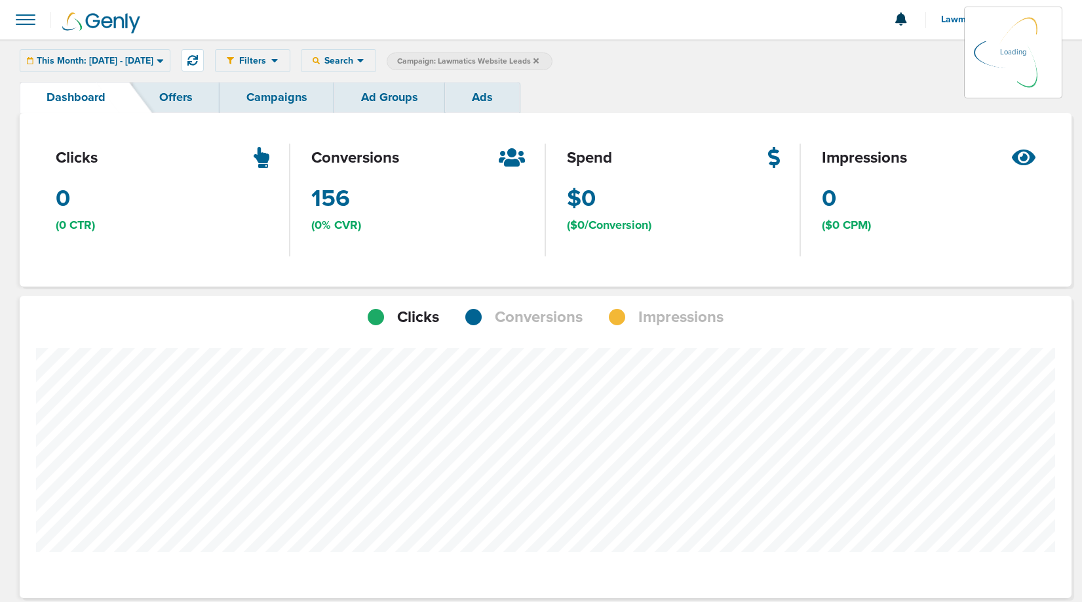
scroll to position [1021, 1043]
click at [545, 325] on span "Conversions" at bounding box center [539, 317] width 88 height 22
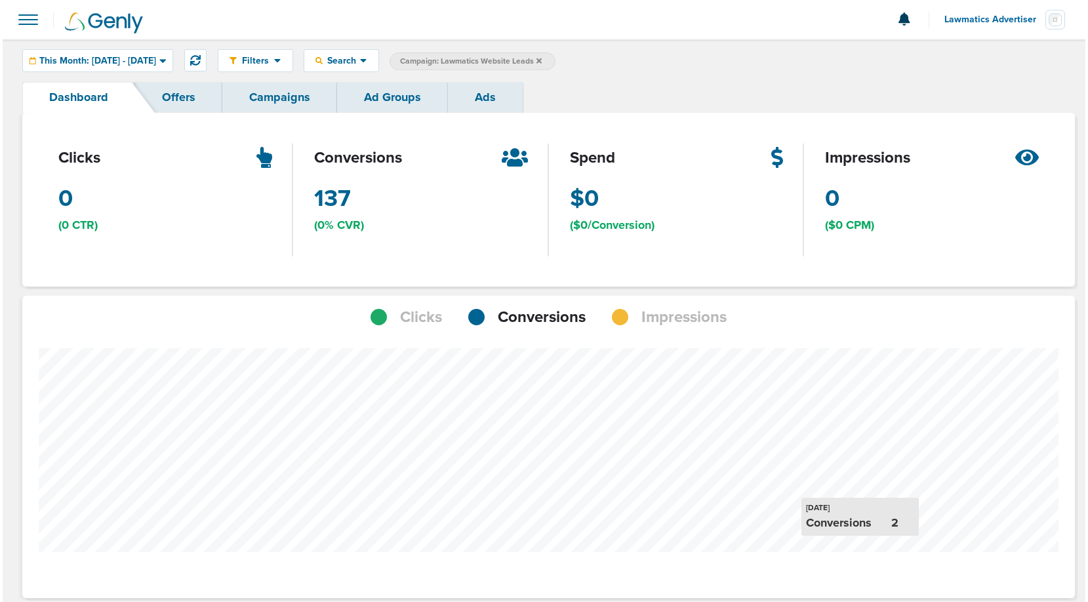
scroll to position [654636, 654614]
click at [258, 103] on link "Campaigns" at bounding box center [277, 97] width 115 height 31
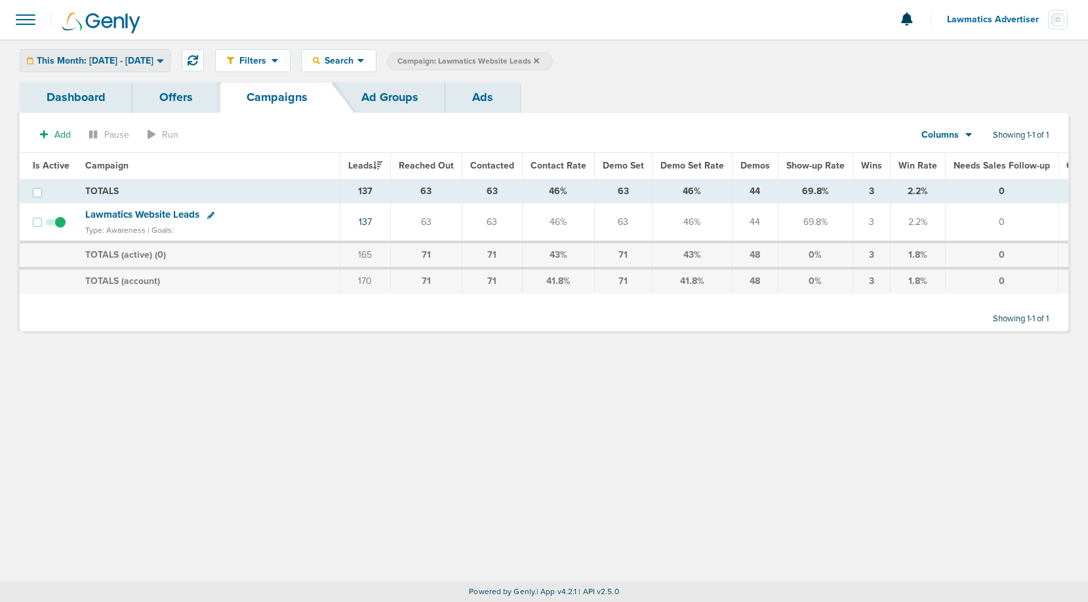
click at [101, 64] on span "This Month: [DATE] - [DATE]" at bounding box center [95, 60] width 117 height 9
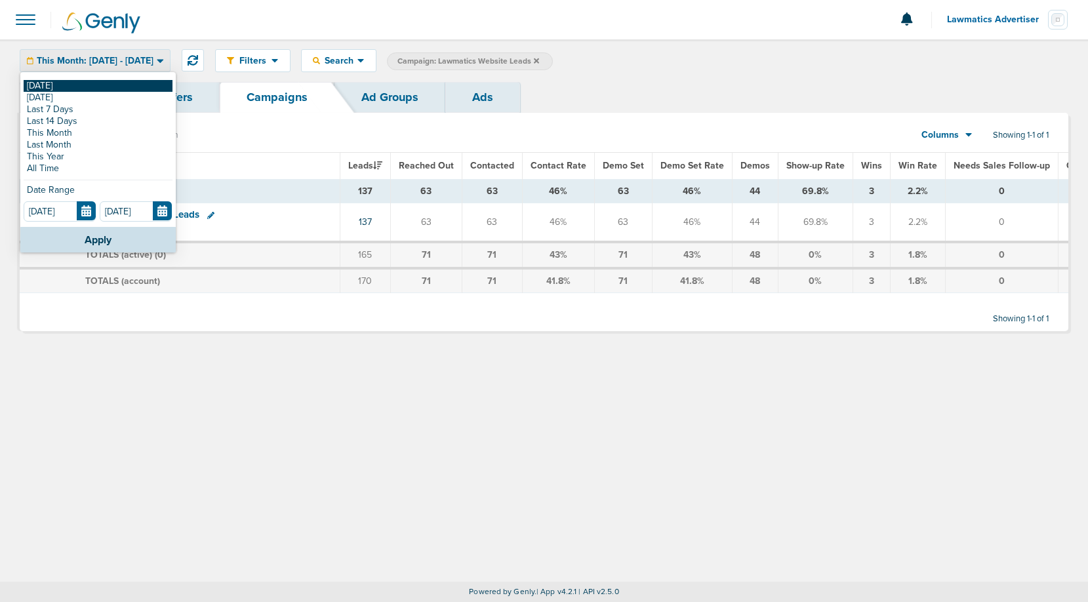
click at [69, 82] on link "[DATE]" at bounding box center [98, 86] width 149 height 12
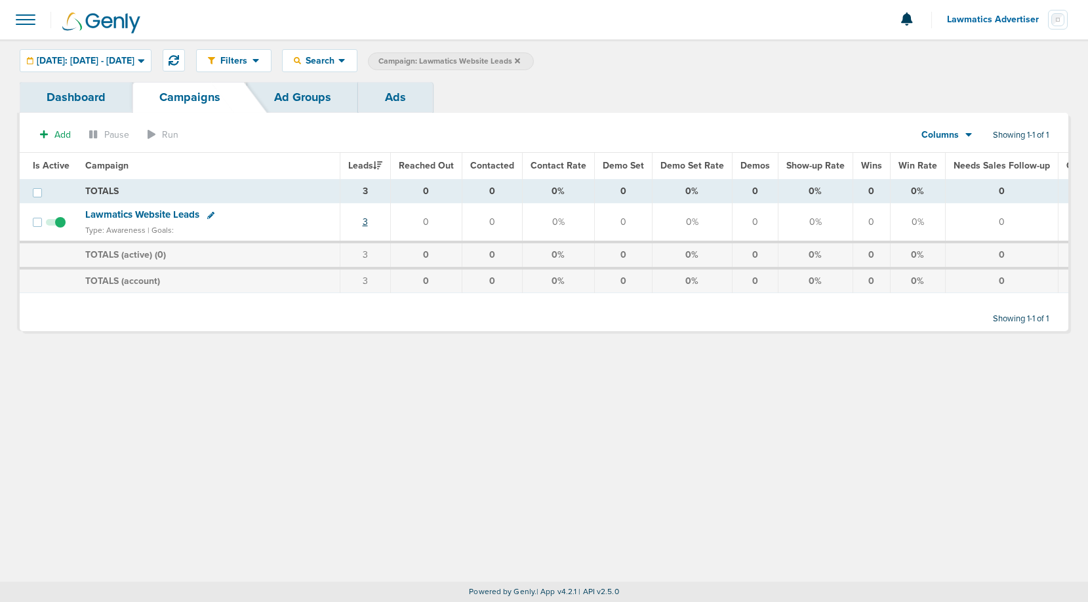
click at [365, 218] on link "3" at bounding box center [365, 221] width 5 height 11
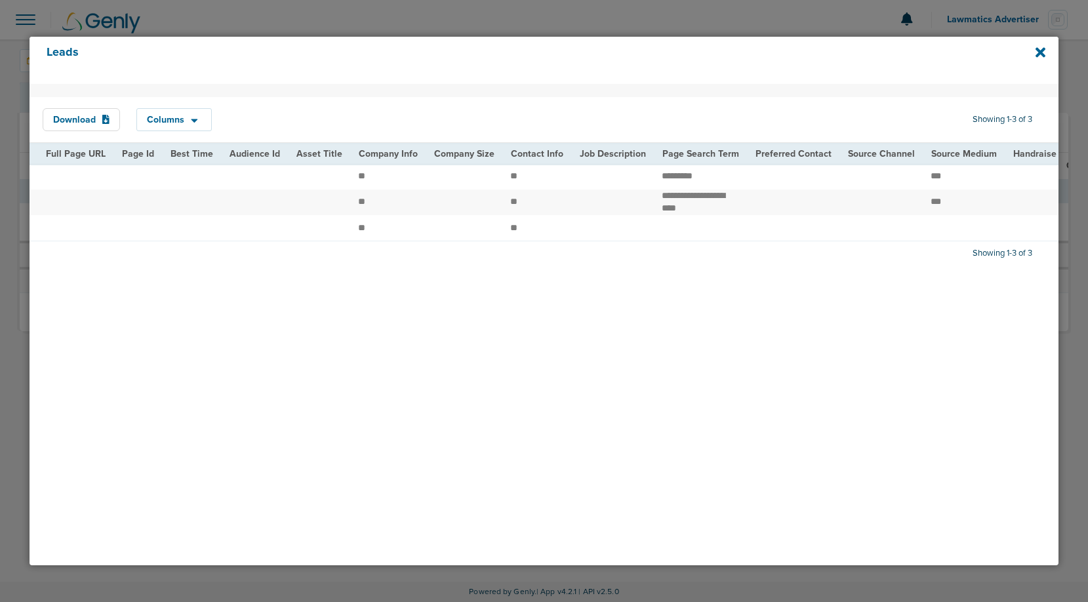
scroll to position [0, 1517]
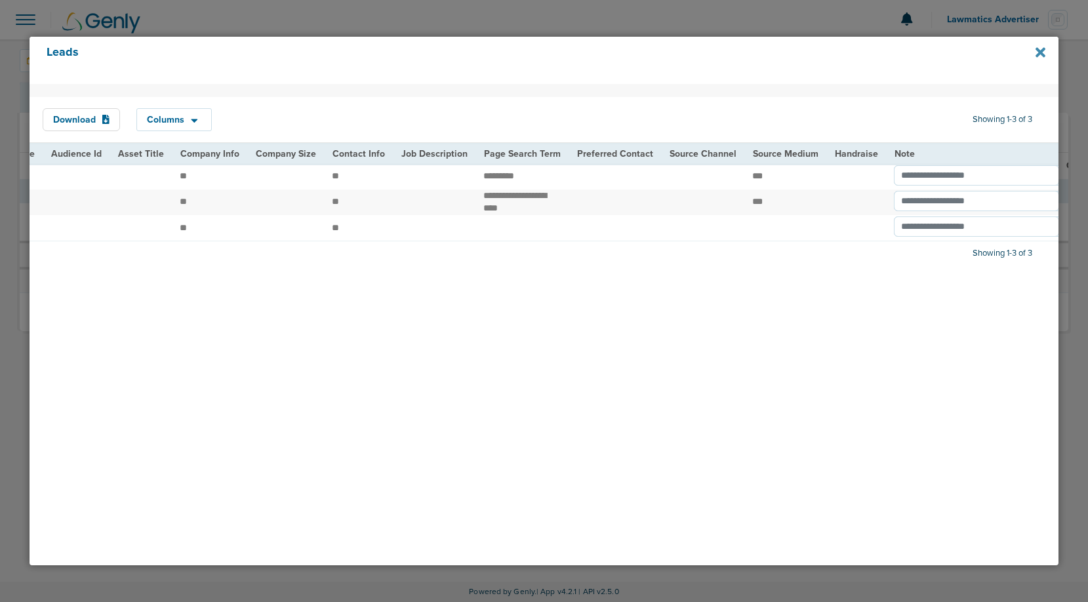
click at [1042, 52] on icon at bounding box center [1040, 52] width 10 height 14
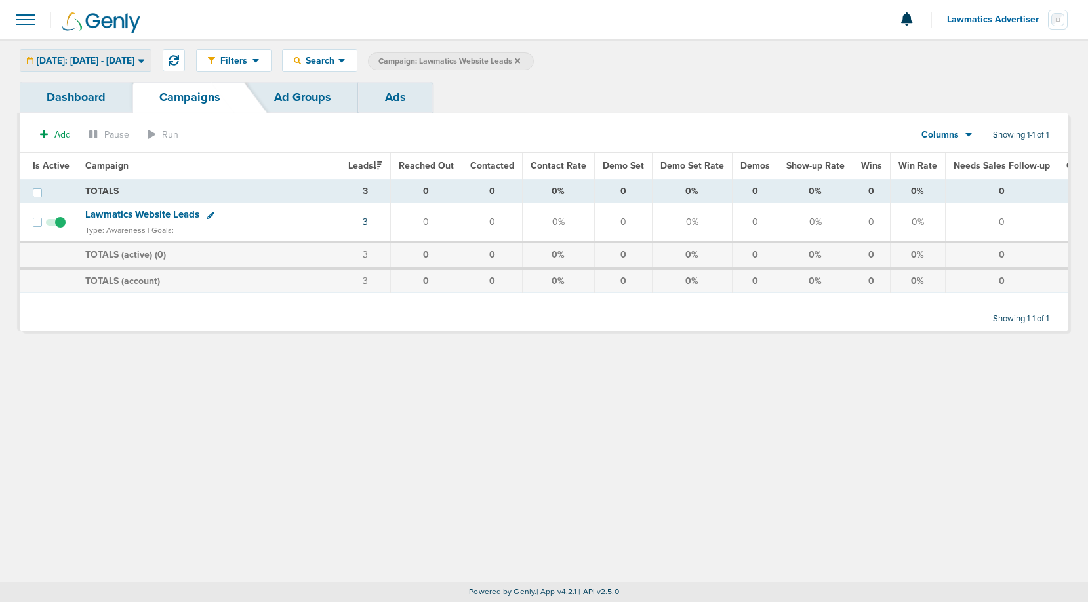
click at [130, 60] on span "[DATE]: [DATE] - [DATE]" at bounding box center [86, 60] width 98 height 9
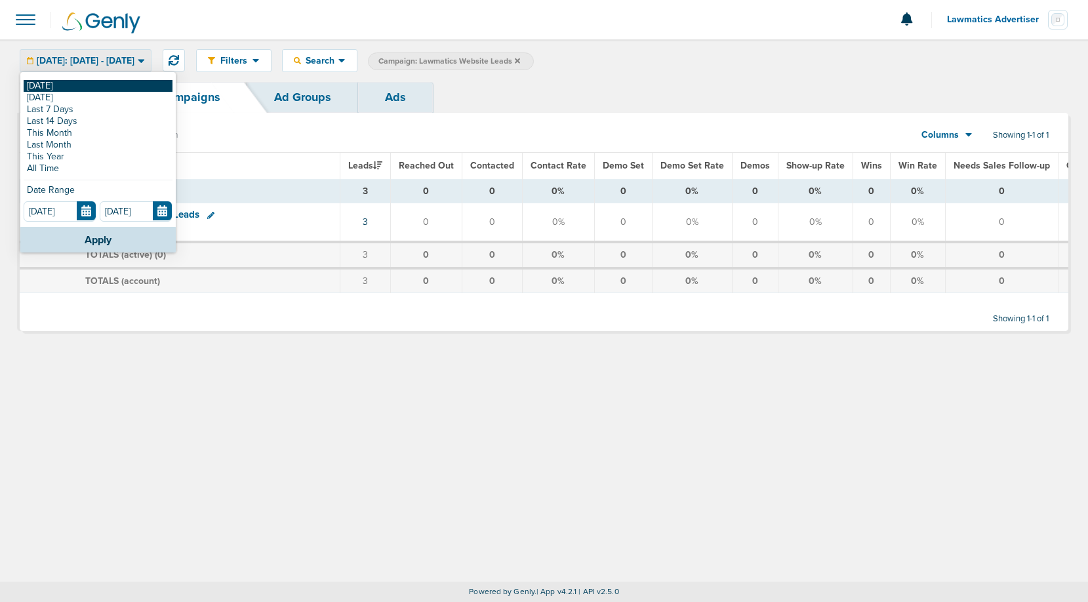
click at [82, 81] on link "[DATE]" at bounding box center [98, 86] width 149 height 12
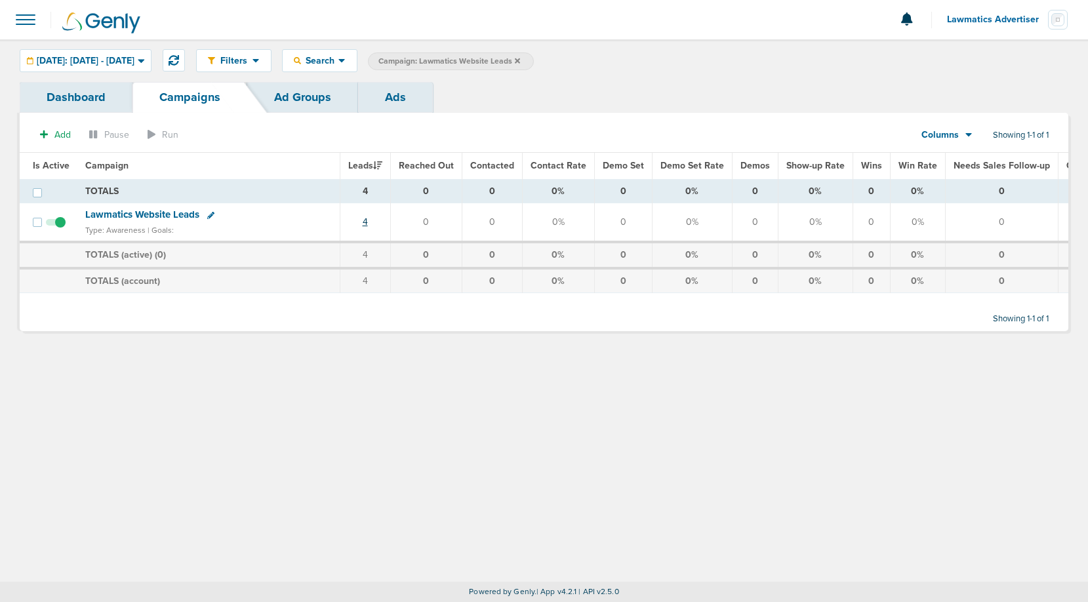
click at [365, 219] on link "4" at bounding box center [365, 221] width 5 height 11
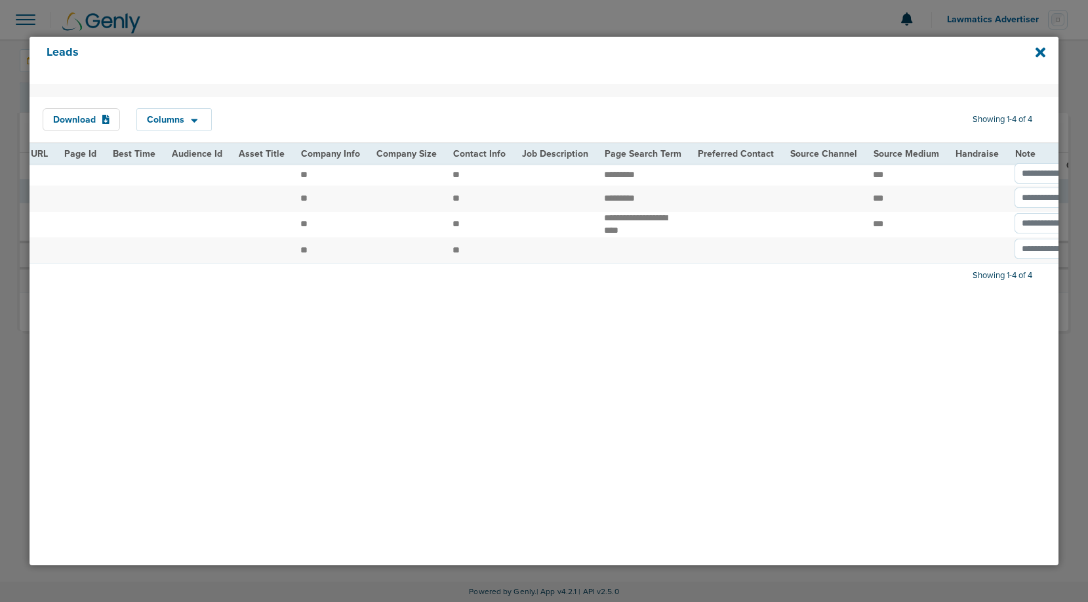
scroll to position [0, 1403]
click at [1037, 53] on icon at bounding box center [1040, 52] width 10 height 10
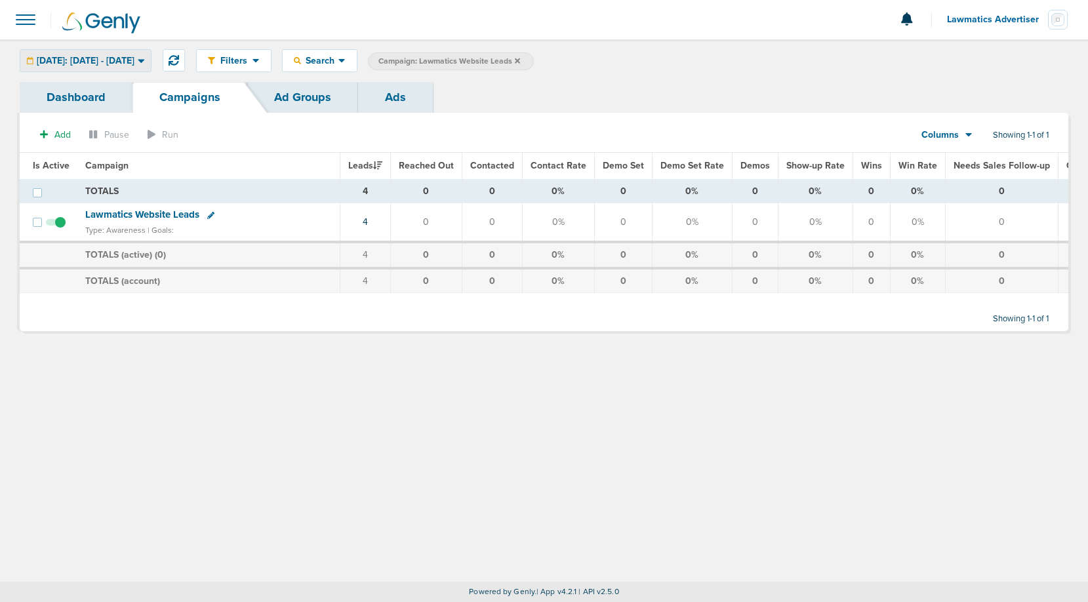
click at [132, 56] on span "[DATE]: [DATE] - [DATE]" at bounding box center [86, 60] width 98 height 9
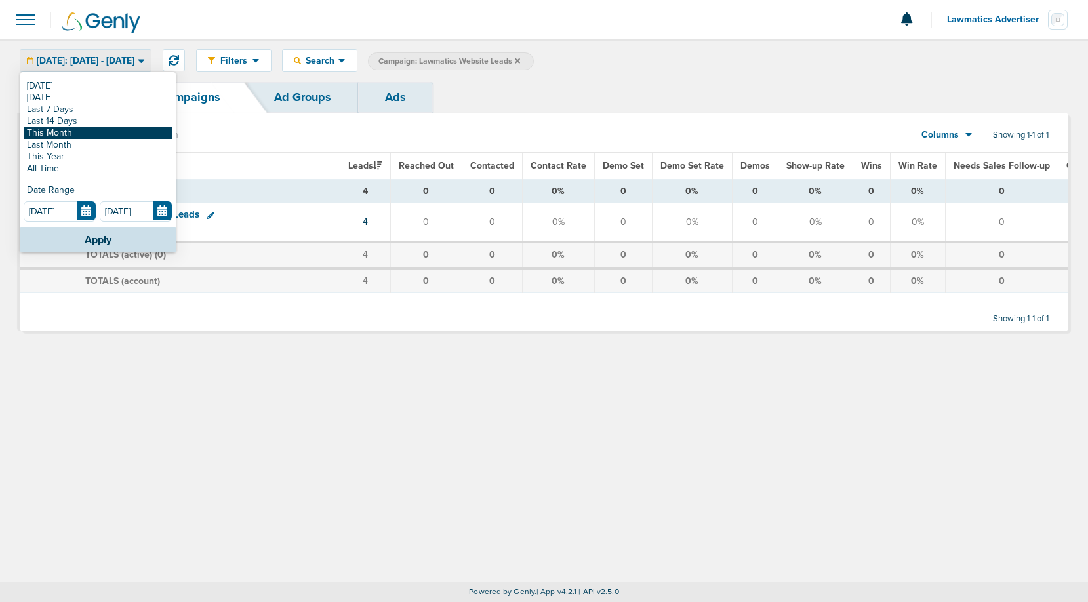
click at [94, 132] on link "This Month" at bounding box center [98, 133] width 149 height 12
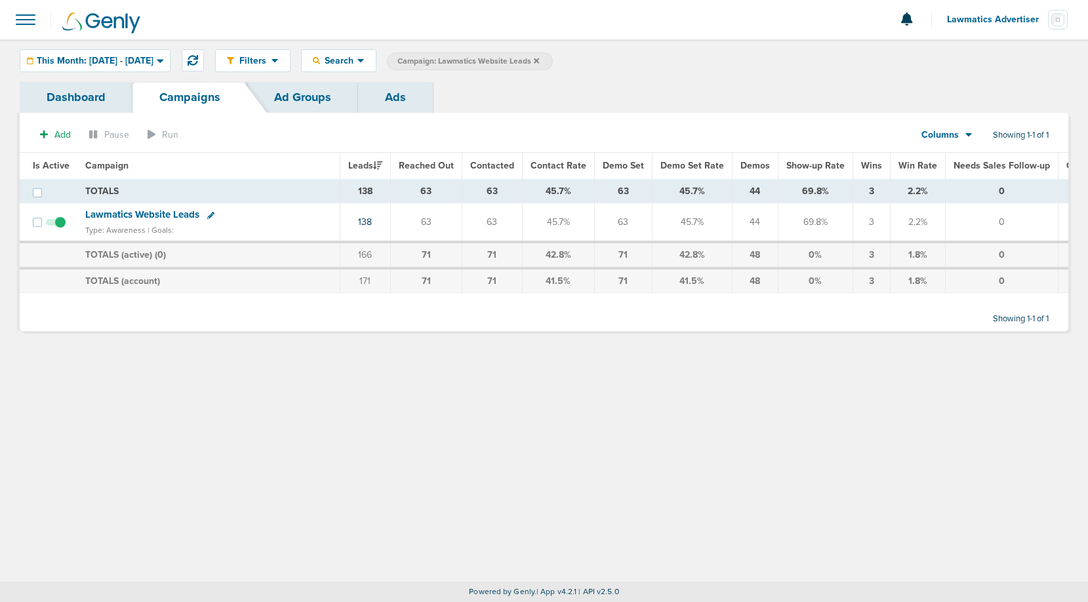
click at [997, 26] on button "Lawmatics Advertiser" at bounding box center [1007, 19] width 122 height 39
click at [976, 54] on link "Sign Out" at bounding box center [1002, 57] width 131 height 16
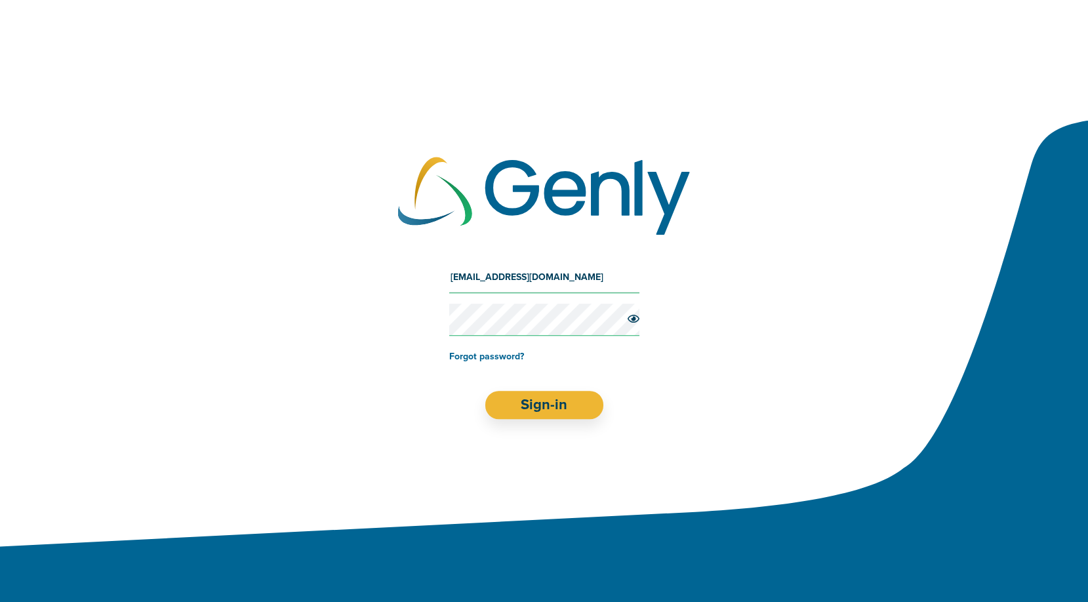
click at [557, 273] on input "[EMAIL_ADDRESS][DOMAIN_NAME]" at bounding box center [544, 277] width 190 height 31
type input "[EMAIL_ADDRESS][DOMAIN_NAME]"
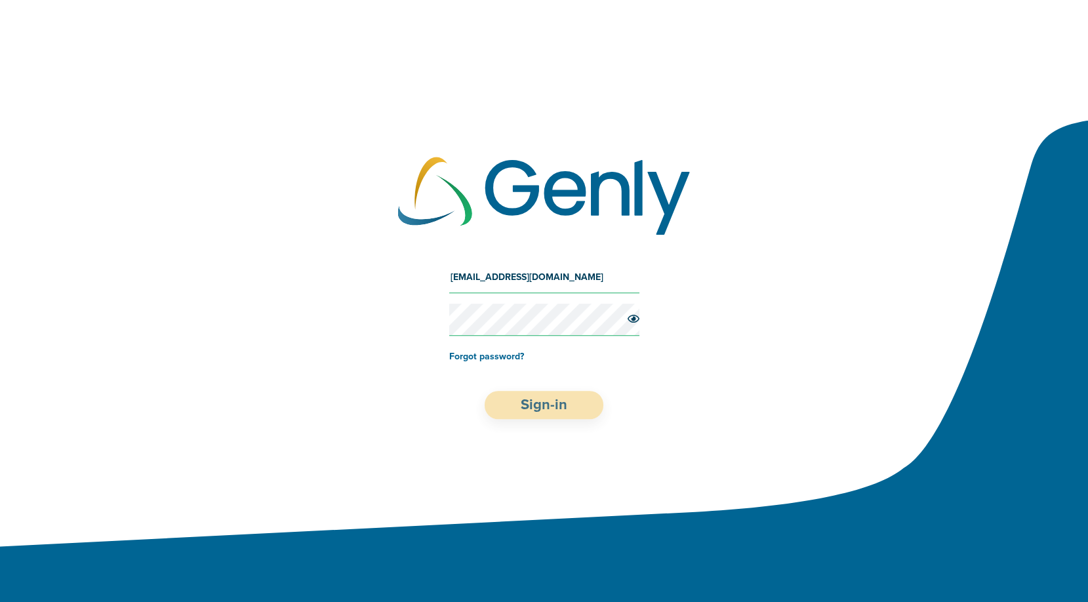
click at [563, 401] on button "Sign-in" at bounding box center [544, 405] width 119 height 28
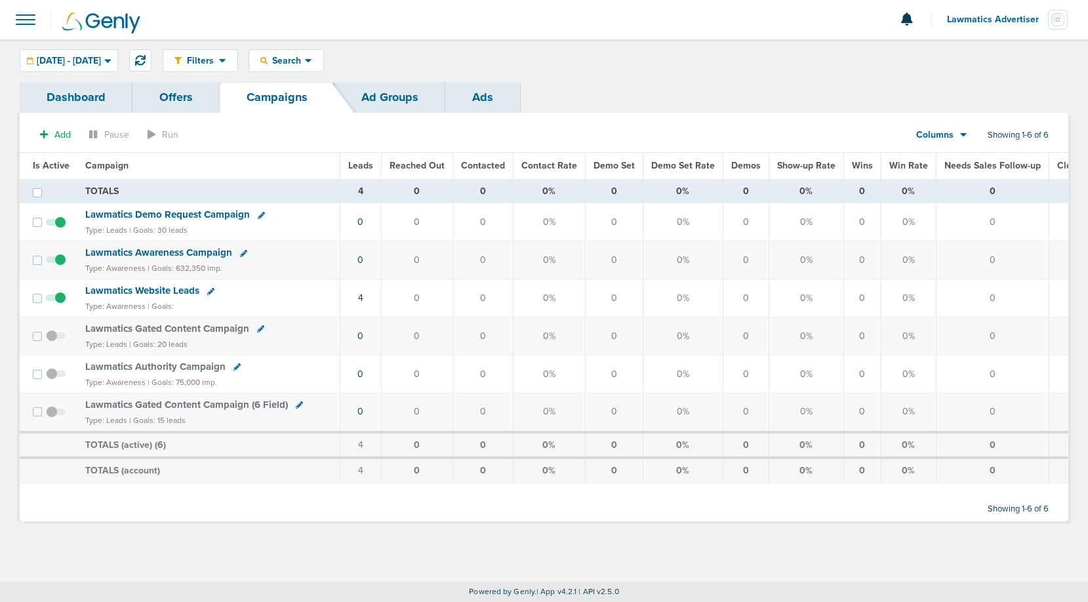
click at [359, 165] on span "Leads" at bounding box center [360, 165] width 25 height 11
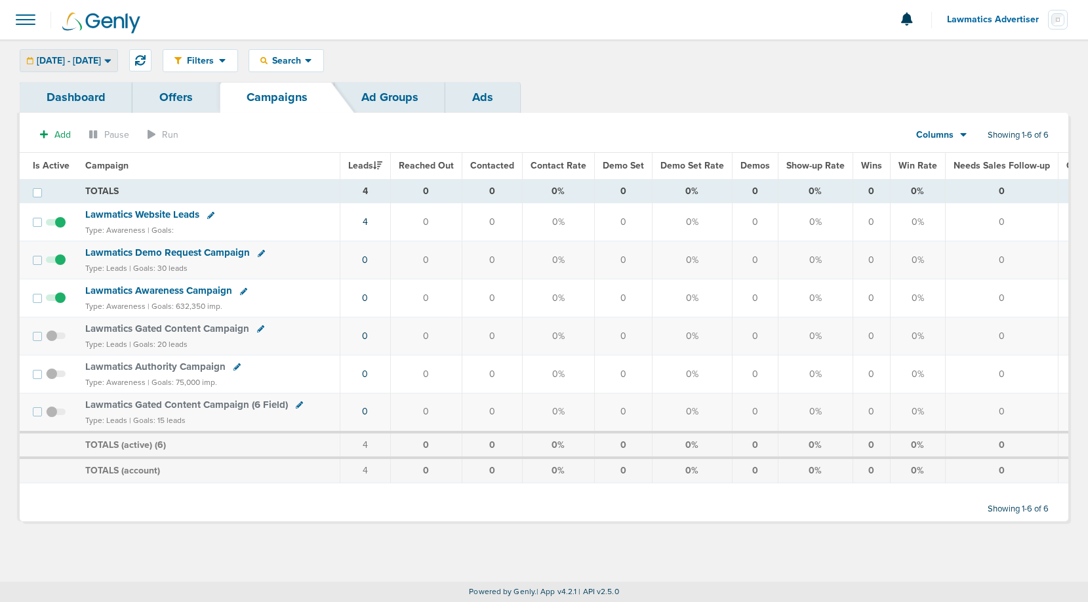
click at [77, 53] on div "[DATE] - [DATE]" at bounding box center [68, 61] width 97 height 22
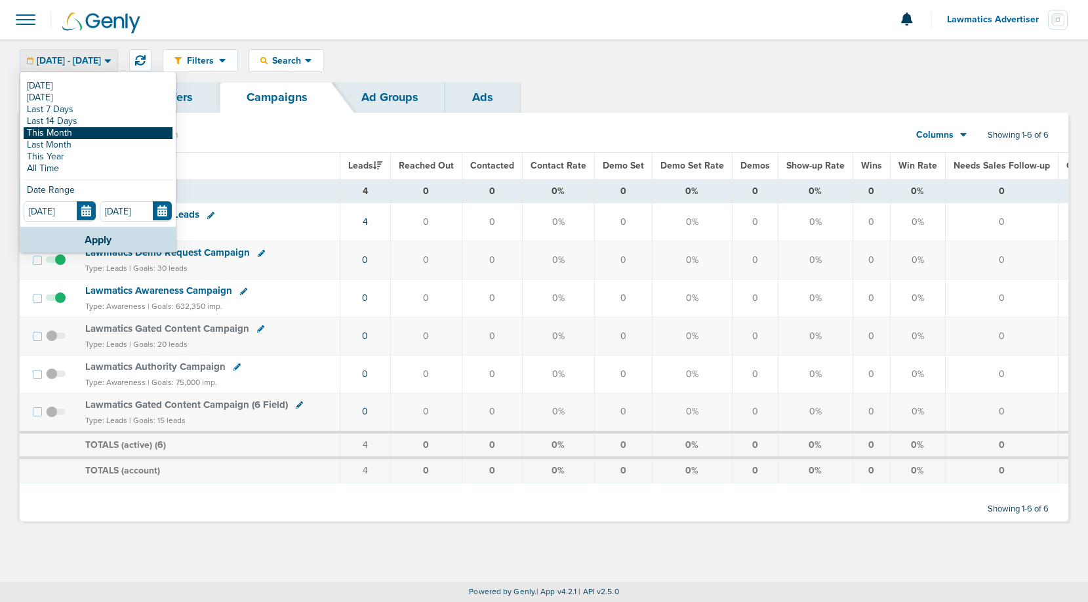
click at [71, 136] on link "This Month" at bounding box center [98, 133] width 149 height 12
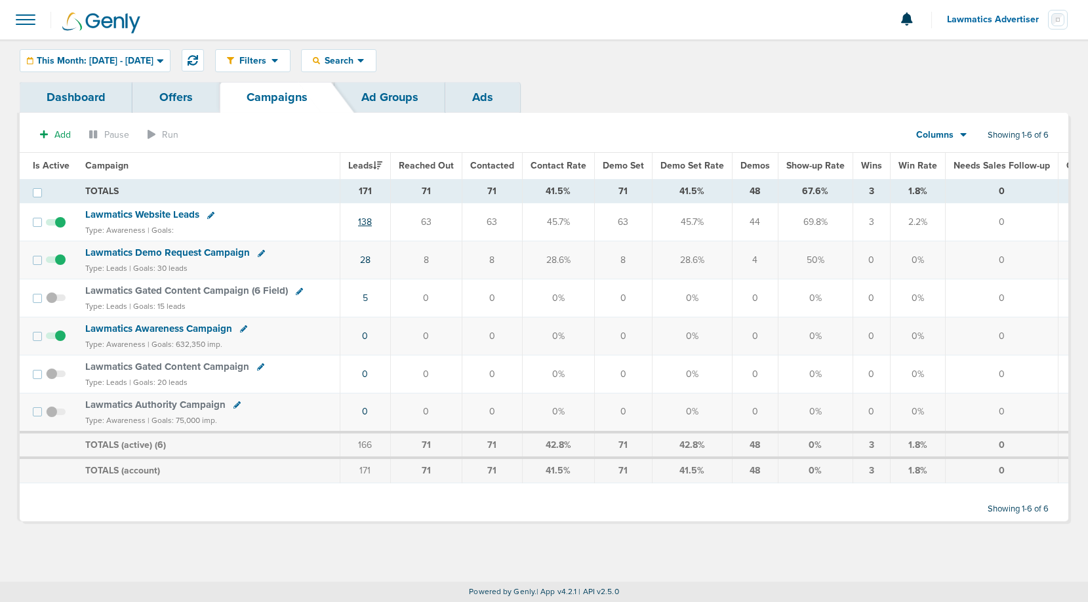
click at [364, 222] on link "138" at bounding box center [365, 221] width 14 height 11
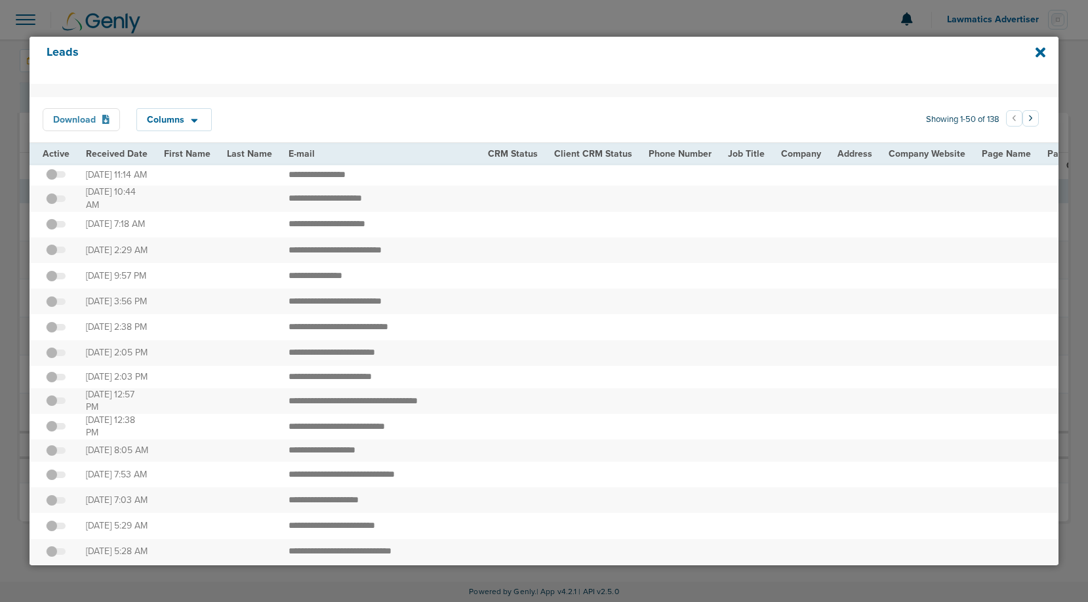
click at [90, 116] on button "Download" at bounding box center [81, 119] width 77 height 23
click at [1035, 50] on icon at bounding box center [1040, 52] width 10 height 14
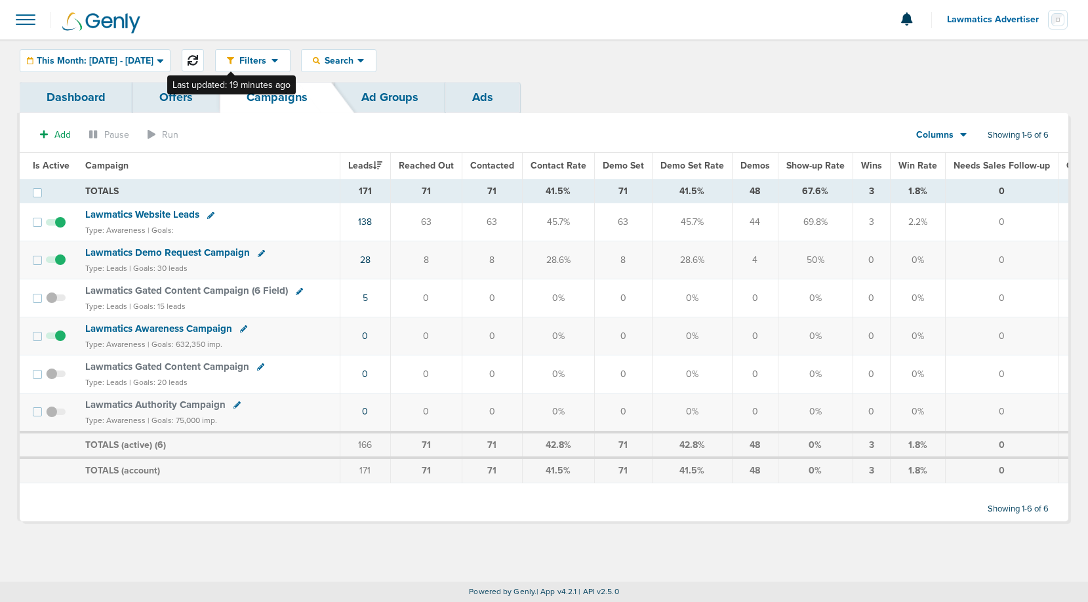
click at [198, 58] on icon at bounding box center [193, 60] width 10 height 10
